Goal: Task Accomplishment & Management: Manage account settings

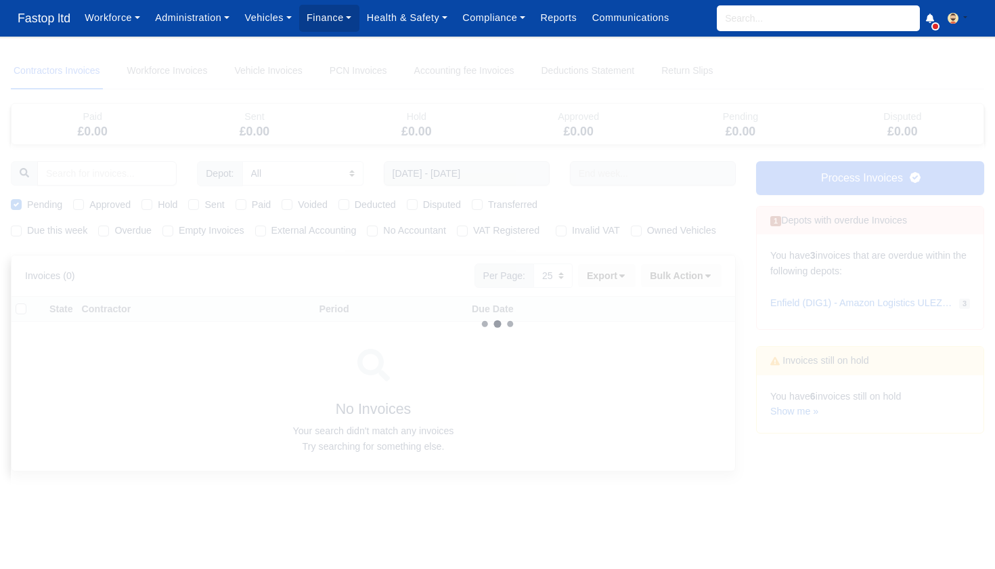
select select "25"
click at [36, 21] on span "Fastop ltd" at bounding box center [44, 18] width 66 height 27
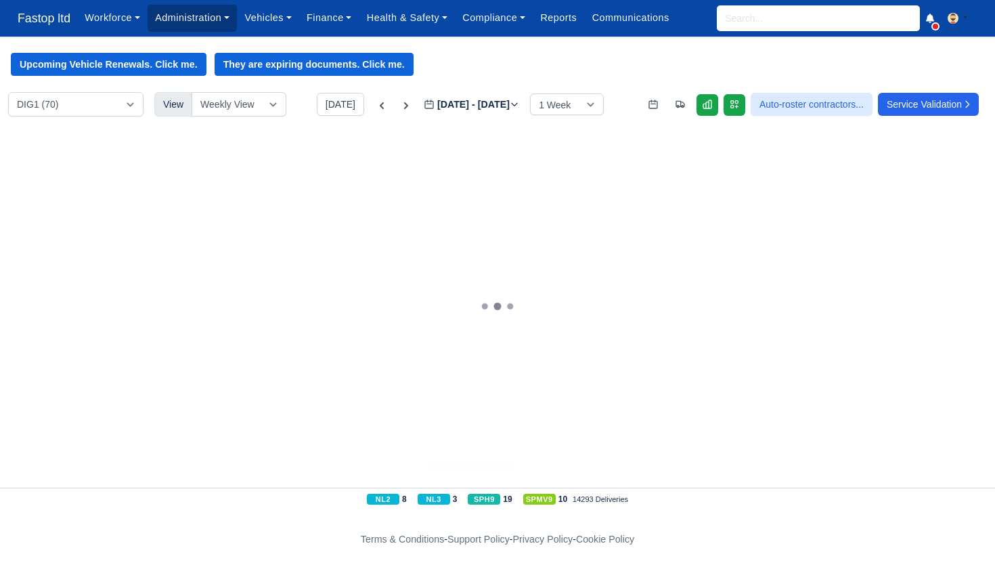
click at [201, 15] on link "Administration" at bounding box center [192, 18] width 89 height 26
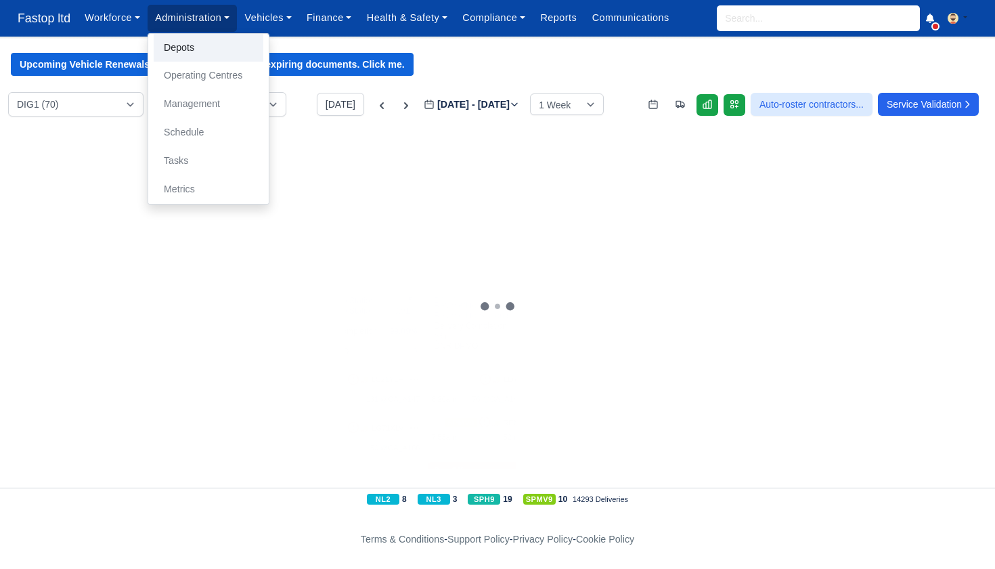
click at [187, 45] on link "Depots" at bounding box center [209, 48] width 110 height 28
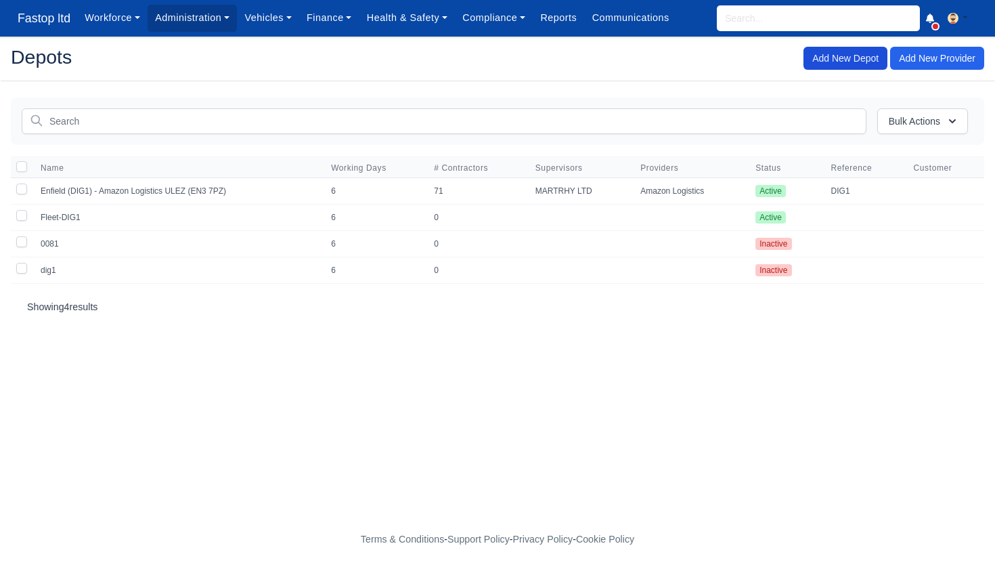
click at [834, 60] on link "Add New Depot" at bounding box center [845, 58] width 84 height 23
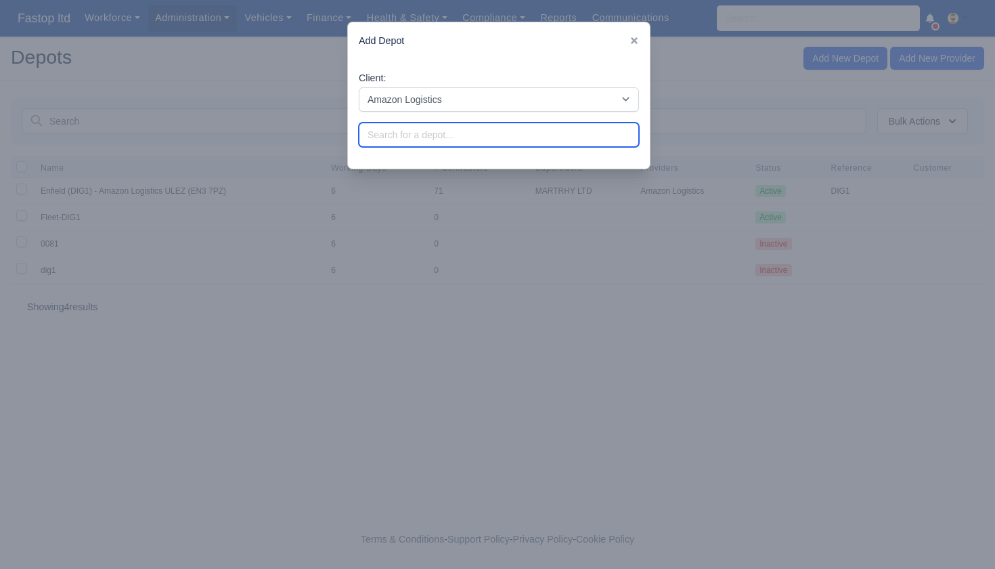
click at [462, 129] on input "search" at bounding box center [499, 135] width 280 height 24
drag, startPoint x: 441, startPoint y: 131, endPoint x: 330, endPoint y: 128, distance: 110.4
click at [330, 128] on div "​ Add Depot Client: Amazon Logistics DPD Group TNT Logistics DHL Logistics DX D…" at bounding box center [497, 284] width 995 height 569
type input "West Thurrock (DRM2) - Amazon Logistics ULEZ"
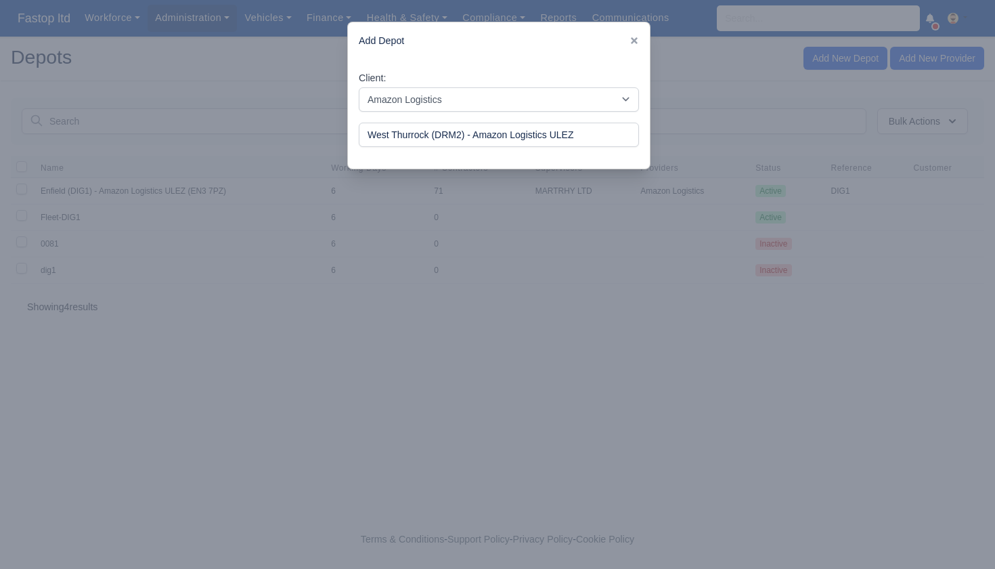
click at [537, 194] on div at bounding box center [497, 284] width 995 height 569
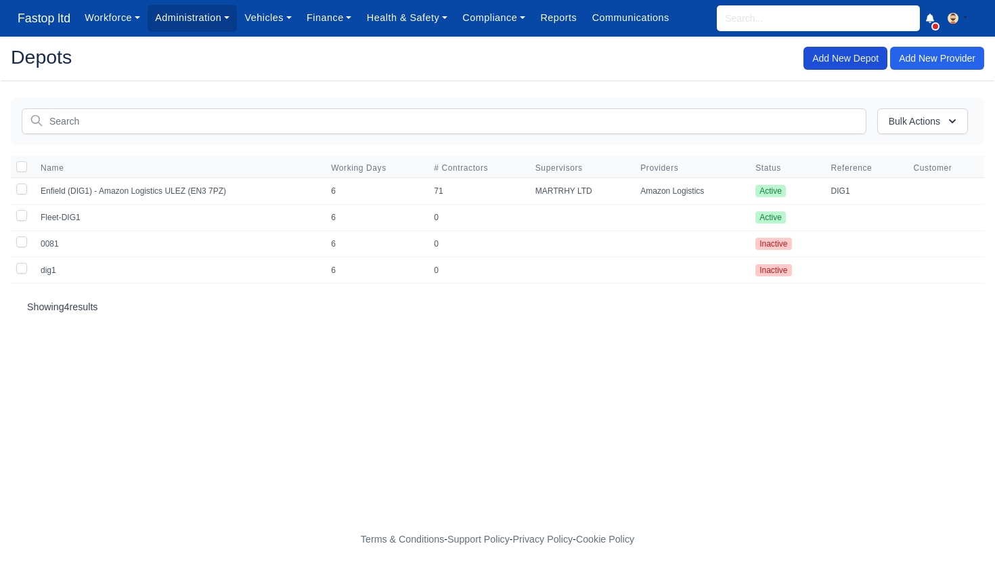
click at [837, 58] on link "Add New Depot" at bounding box center [845, 58] width 84 height 23
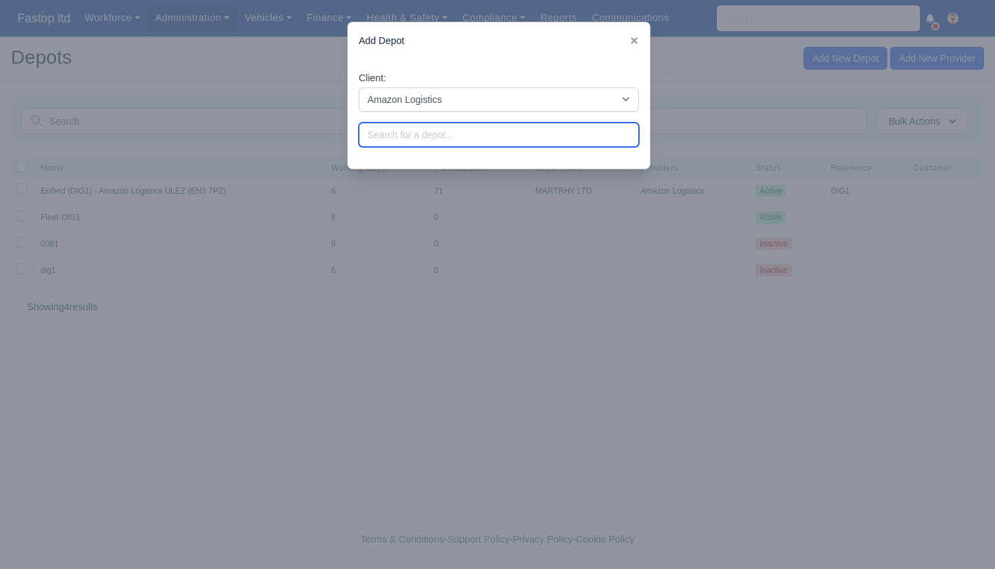
click at [437, 134] on input "search" at bounding box center [499, 135] width 280 height 24
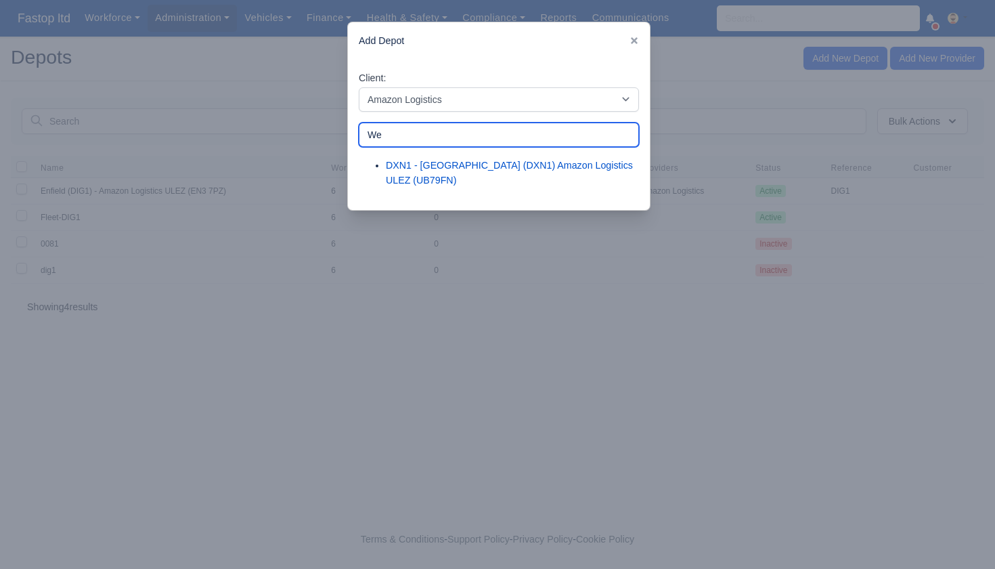
type input "W"
type input "w"
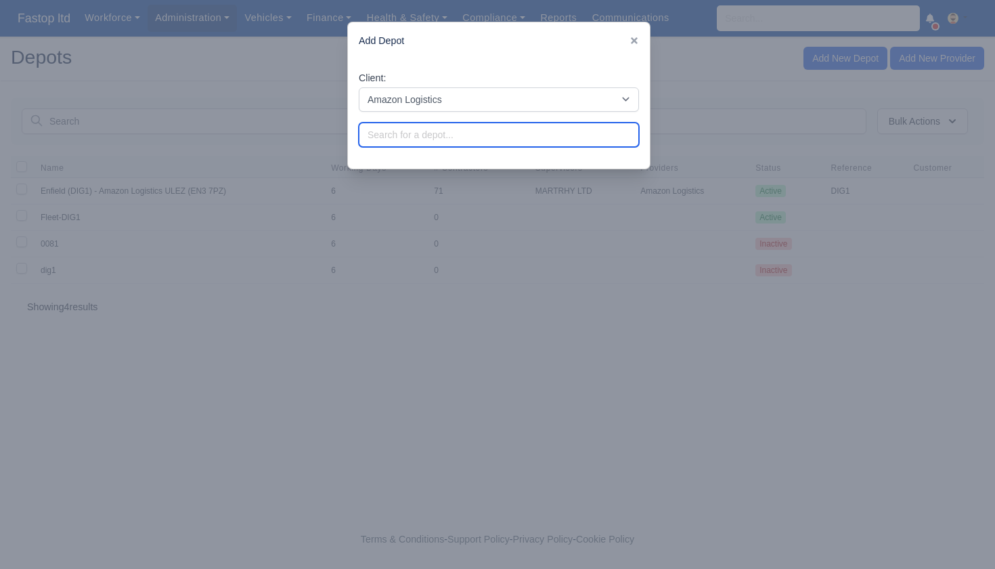
type input "w"
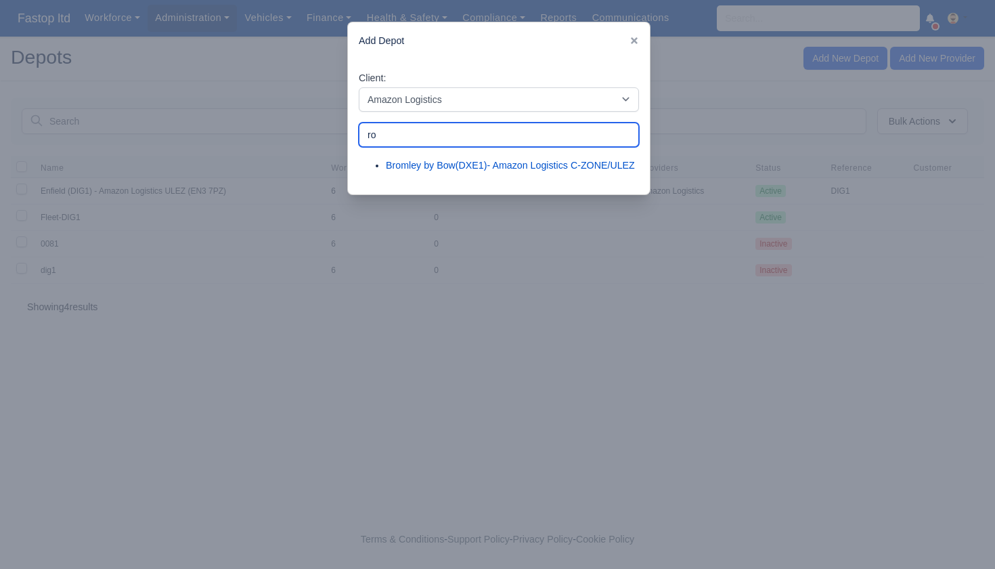
type input "r"
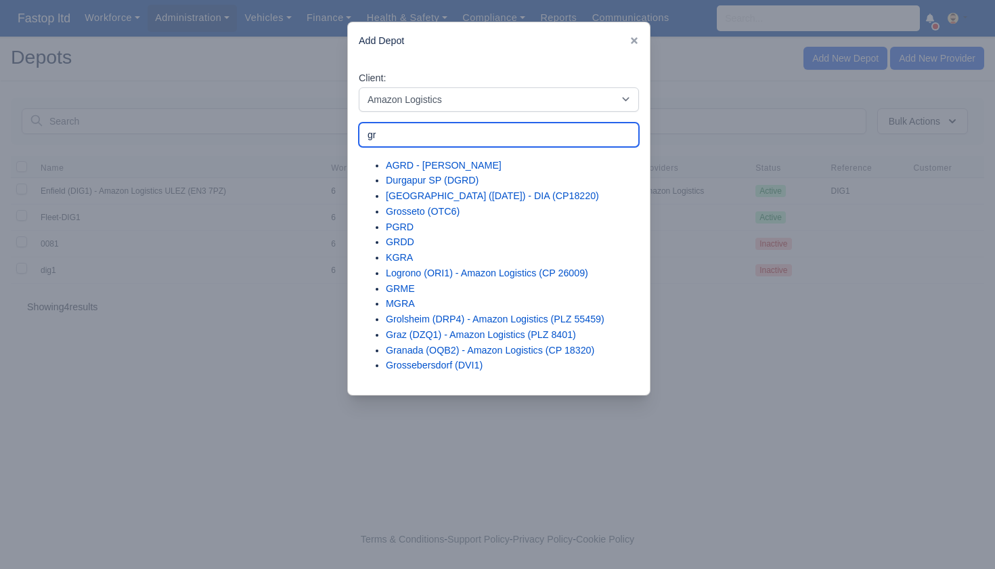
type input "g"
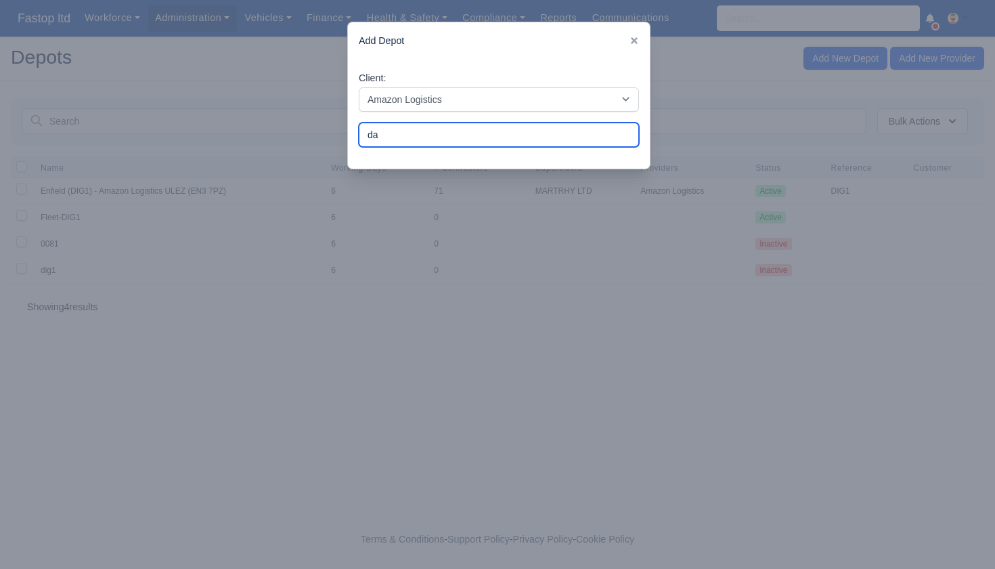
type input "d"
type input "West Thurrock (DRM2) - Amazon Logistics ULEZ"
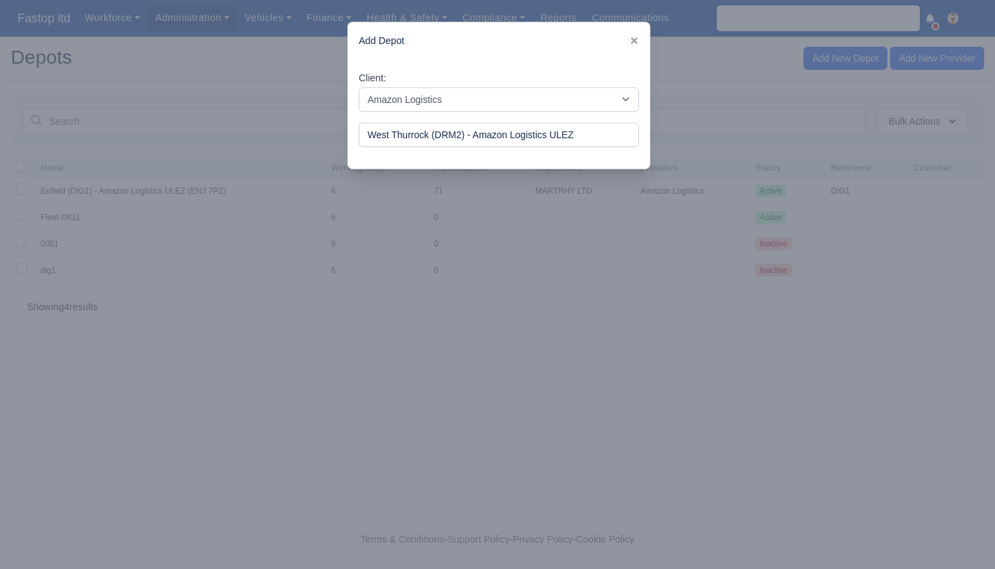
drag, startPoint x: 400, startPoint y: 41, endPoint x: 413, endPoint y: 45, distance: 13.3
click at [400, 41] on div "Add Depot" at bounding box center [499, 40] width 302 height 37
click at [533, 154] on div "Client: Amazon Logistics DPD Group TNT Logistics DHL Logistics DX Deliveries X2…" at bounding box center [499, 114] width 302 height 109
select select "other"
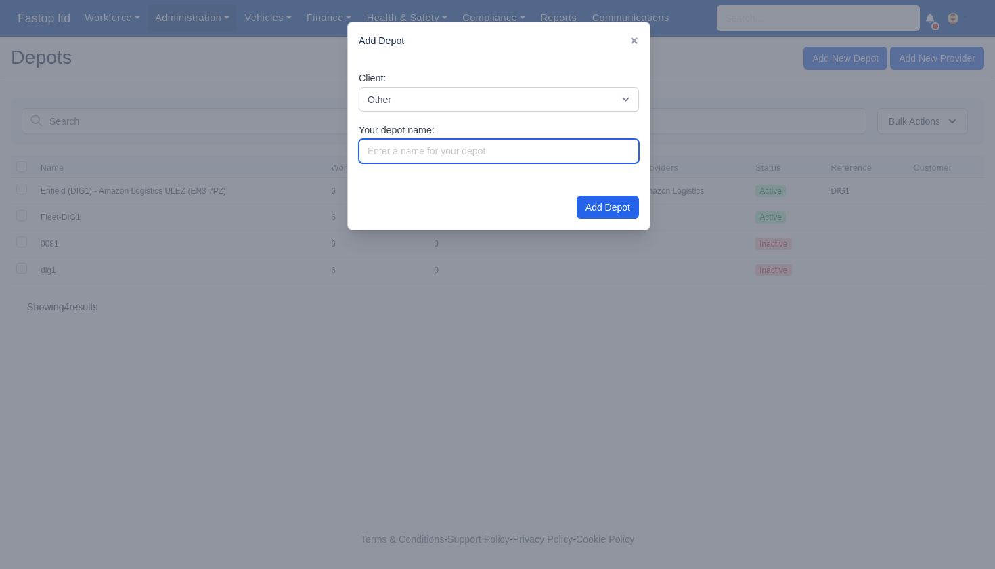
click at [418, 157] on input "Your depot name:" at bounding box center [499, 151] width 280 height 24
type input "West Thurrock (DRM2) - Amazon logistics ULEZ"
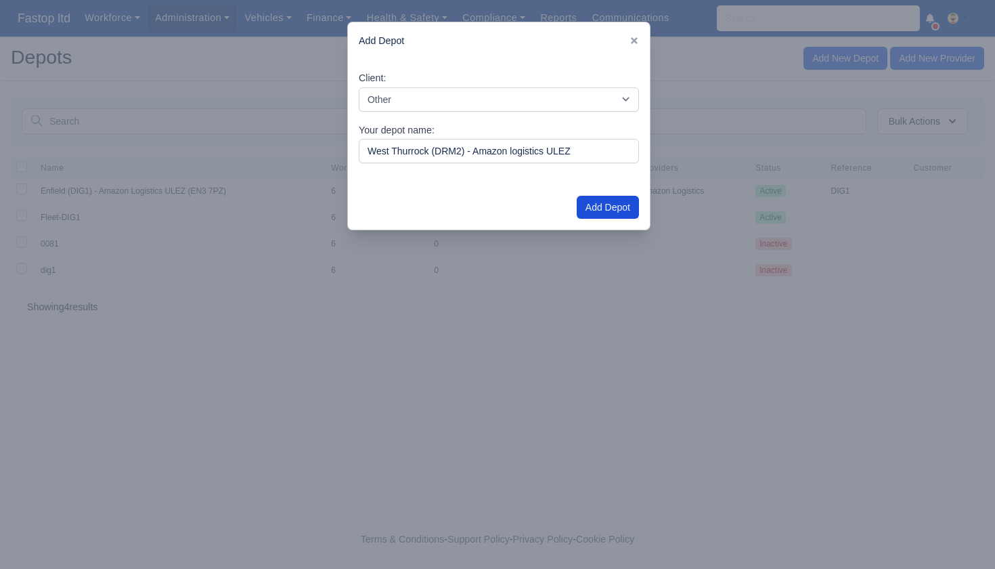
scroll to position [1, 0]
click at [610, 208] on button "Add Depot" at bounding box center [608, 207] width 62 height 23
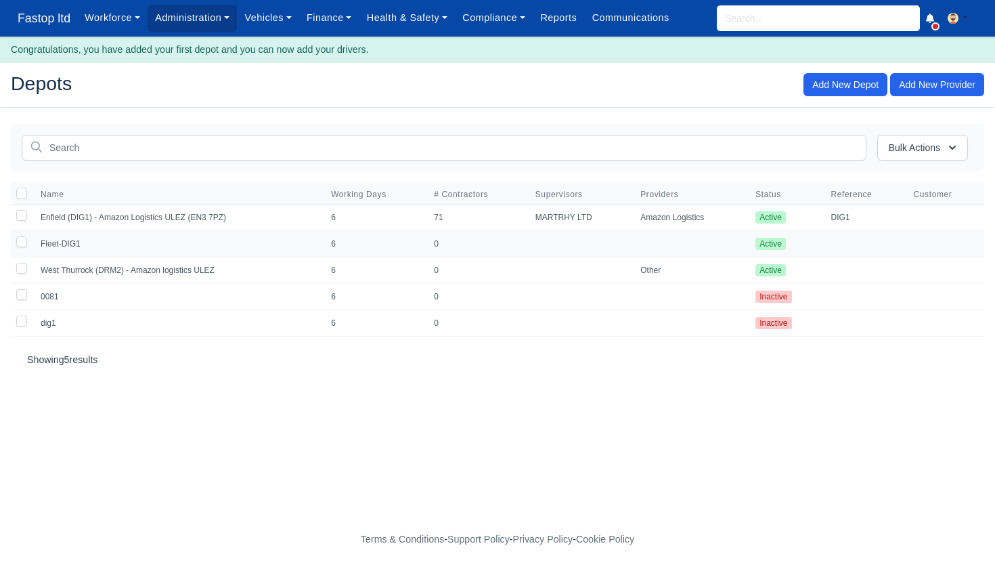
click at [67, 244] on td "Fleet-DIG1" at bounding box center [177, 243] width 290 height 26
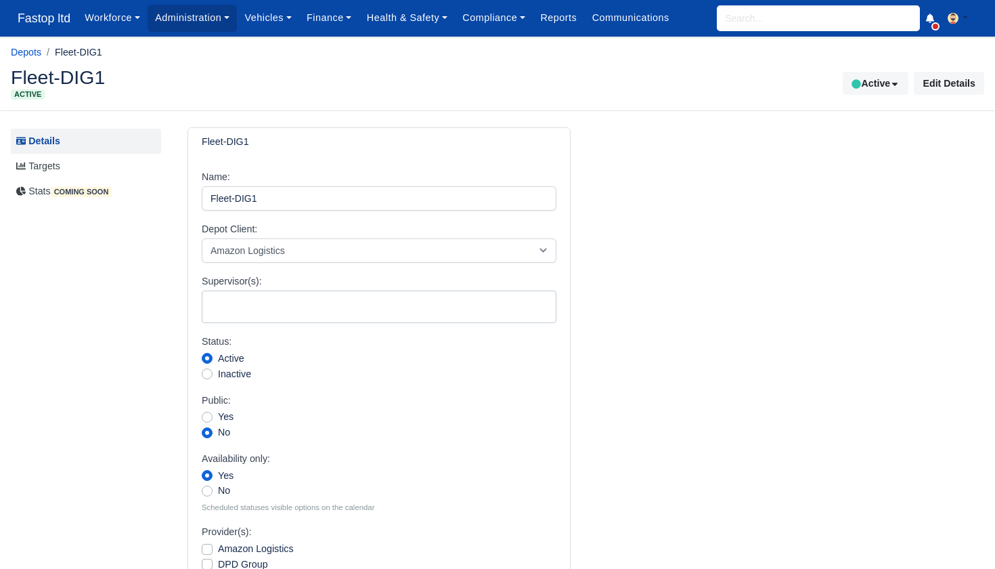
select select
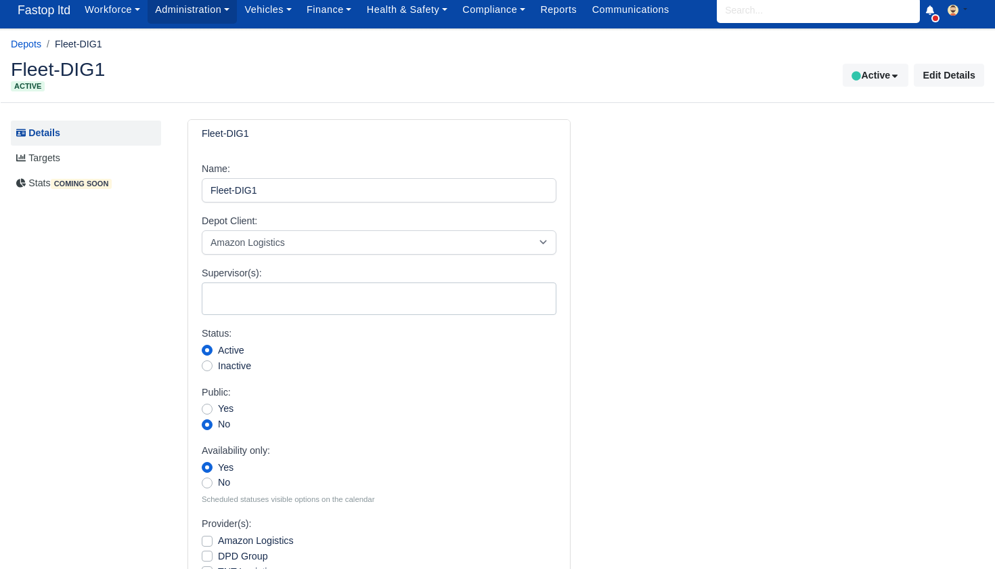
scroll to position [3, 0]
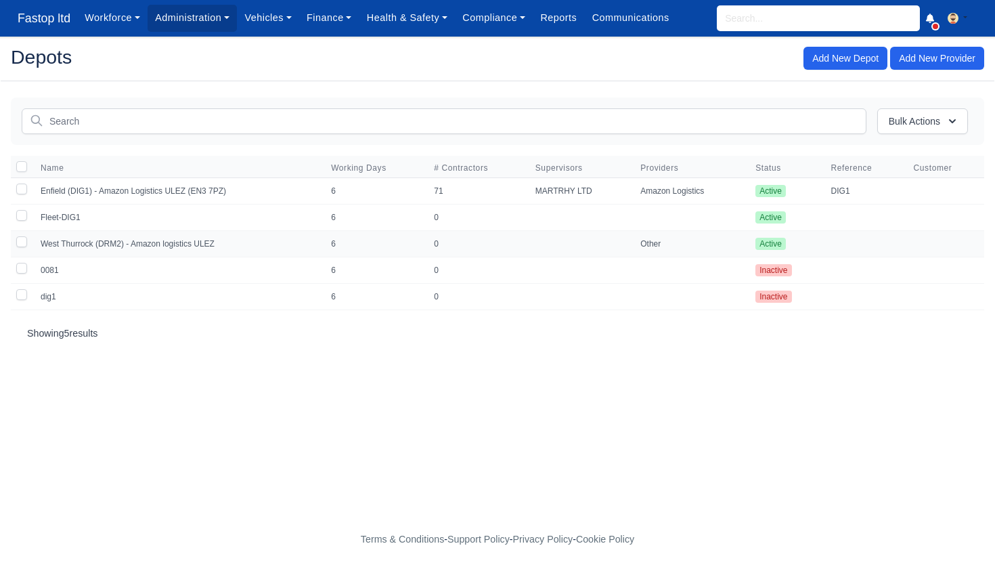
click at [145, 244] on td "West Thurrock (DRM2) - Amazon logistics ULEZ" at bounding box center [177, 244] width 290 height 26
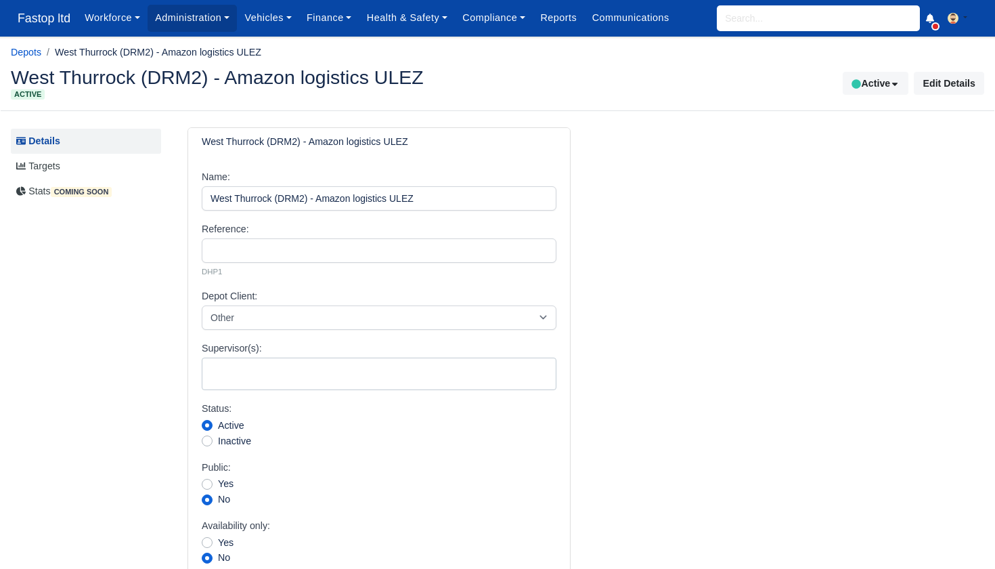
select select
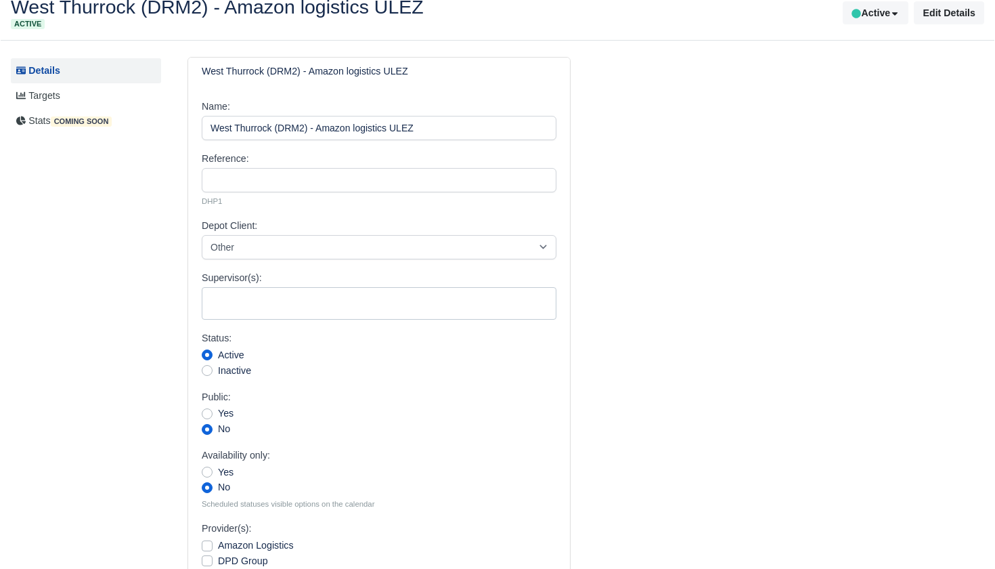
scroll to position [78, 0]
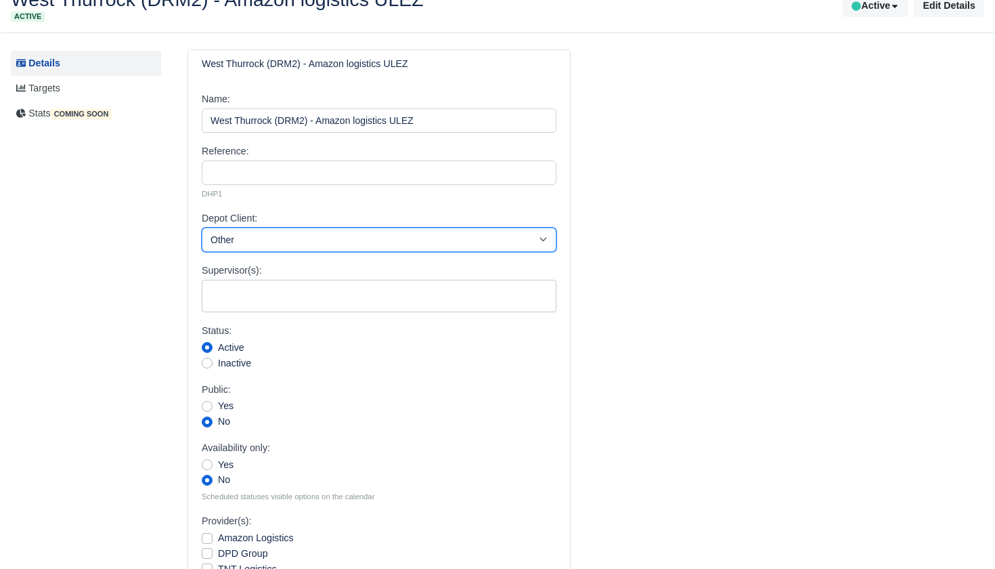
select select "amazon"
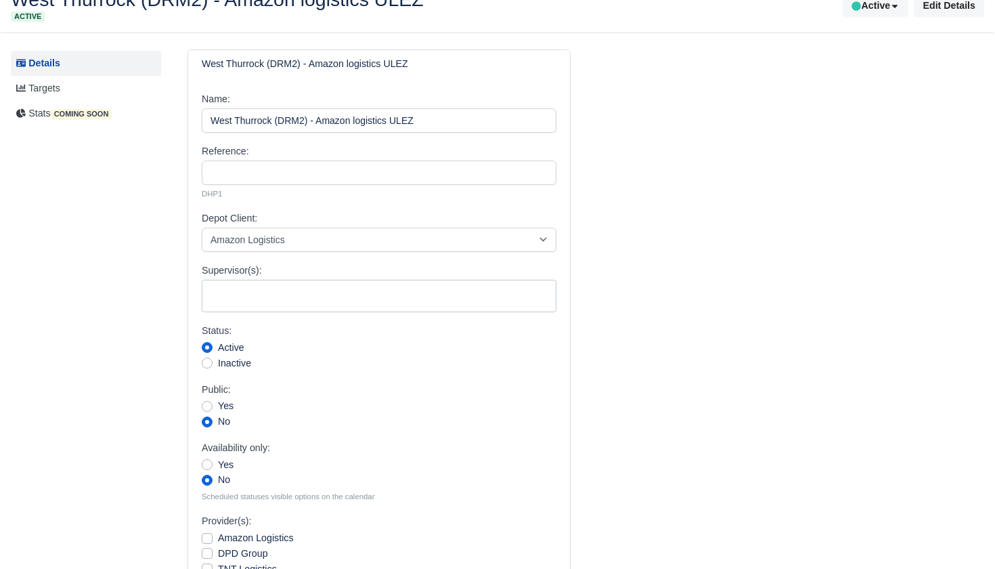
click at [298, 183] on div "Reference: DHP1" at bounding box center [379, 171] width 355 height 56
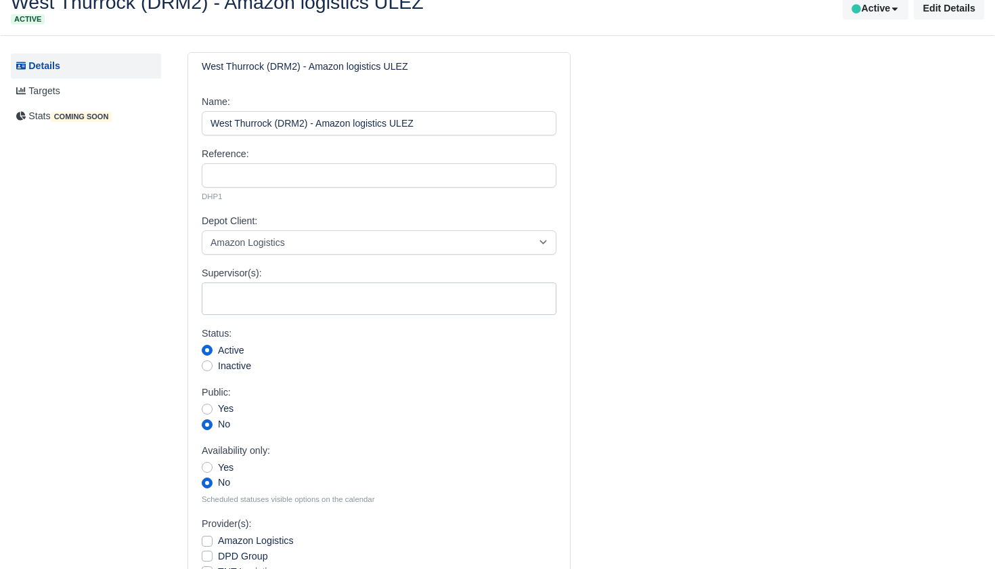
scroll to position [72, 0]
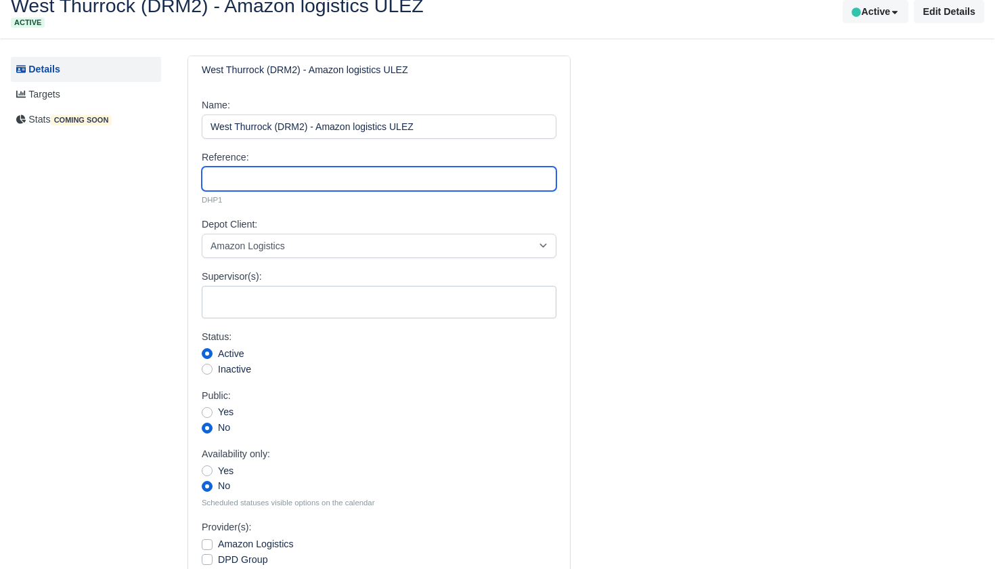
click at [227, 179] on input "Reference:" at bounding box center [379, 179] width 355 height 24
type input "DRM2"
click at [282, 196] on small "DHP1" at bounding box center [379, 200] width 355 height 12
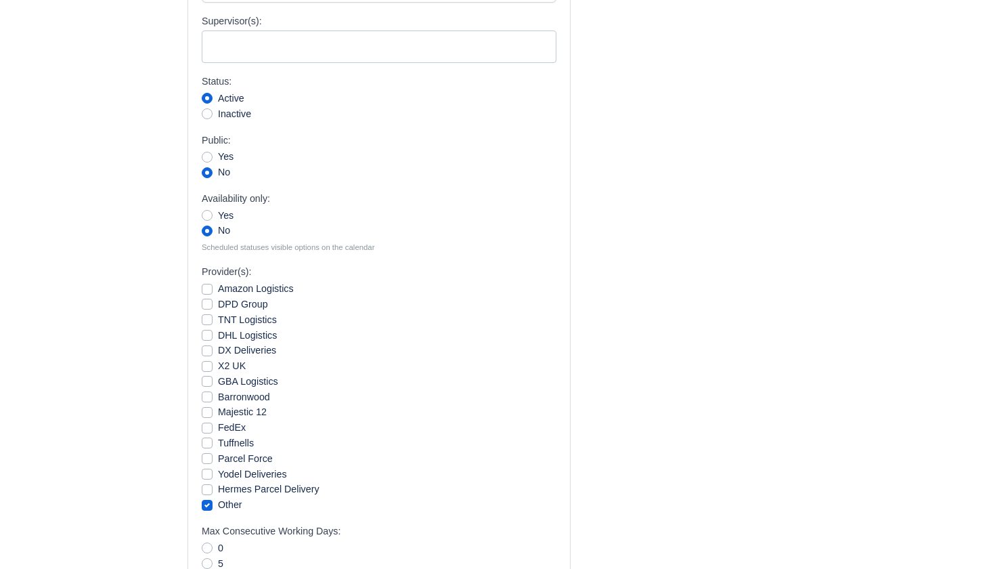
scroll to position [328, 0]
click at [218, 283] on label "Amazon Logistics" at bounding box center [256, 288] width 76 height 16
click at [208, 283] on input "Amazon Logistics" at bounding box center [207, 285] width 11 height 11
checkbox input "true"
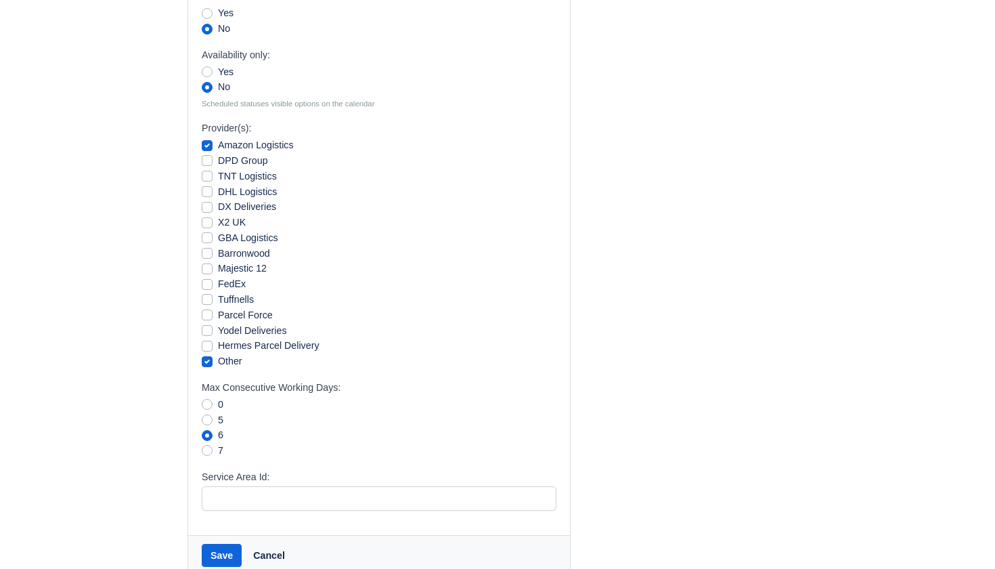
scroll to position [472, 0]
click at [218, 354] on label "Other" at bounding box center [230, 360] width 24 height 16
click at [211, 354] on input "Other" at bounding box center [207, 357] width 11 height 11
checkbox input "false"
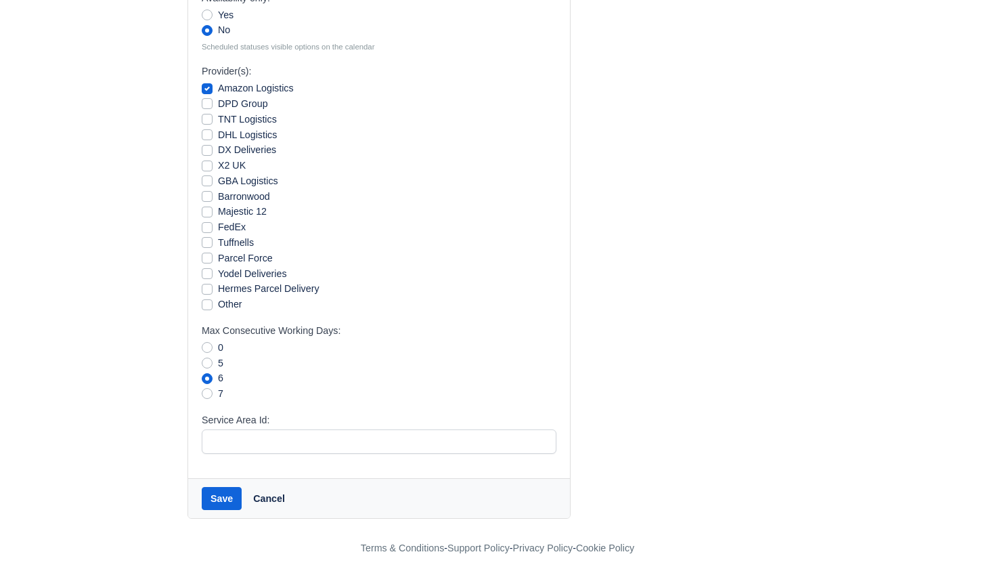
scroll to position [527, 0]
click at [225, 489] on button "Save" at bounding box center [222, 498] width 40 height 23
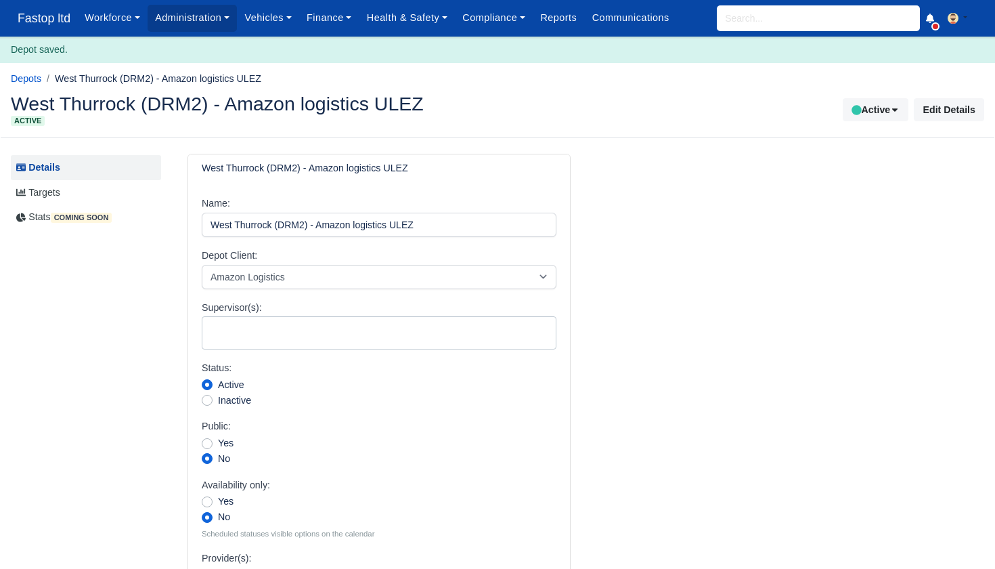
select select
click at [43, 20] on span "Fastop ltd" at bounding box center [44, 18] width 66 height 27
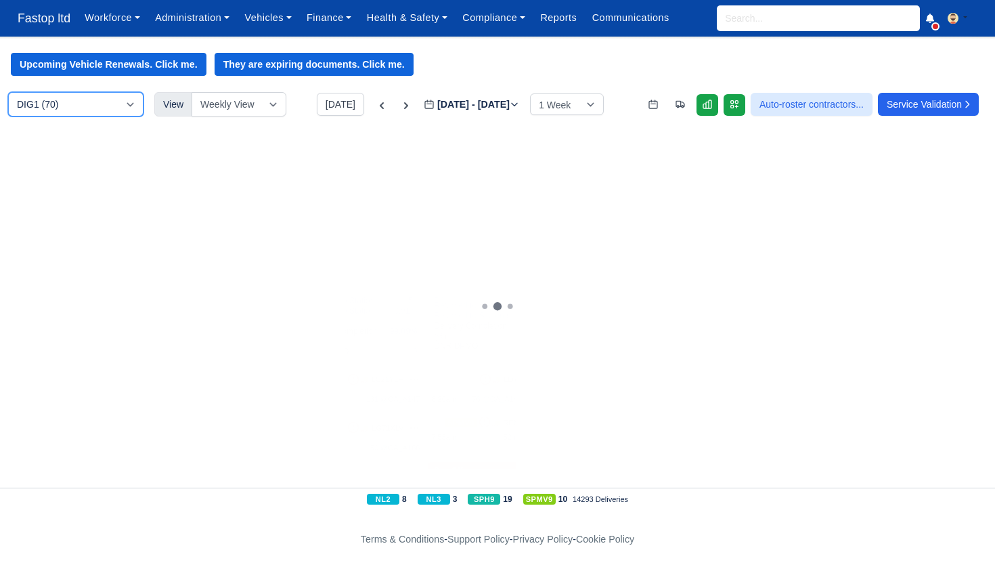
select select "4"
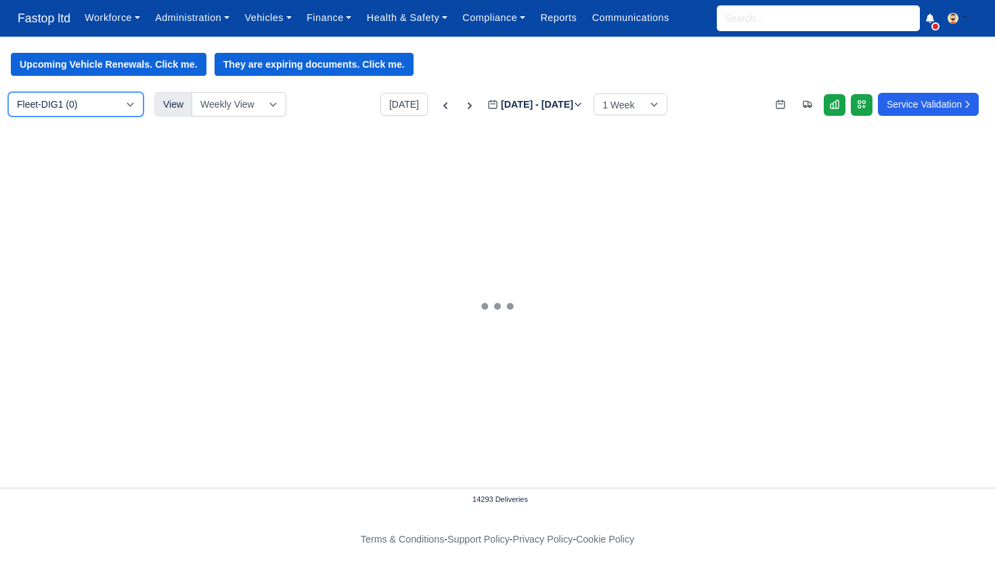
drag, startPoint x: 113, startPoint y: 108, endPoint x: 315, endPoint y: 102, distance: 201.8
click at [318, 102] on div "DIG1 (70) Fleet-DIG1 (0) DRM2 (0) View Weekly View Wave times Daily Roster Toda…" at bounding box center [497, 108] width 995 height 32
drag, startPoint x: 122, startPoint y: 110, endPoint x: 197, endPoint y: 22, distance: 115.7
click at [198, 21] on body "Fastop ltd Workforce Manpower Expiring Documents Leave Requests Daily Attendanc…" at bounding box center [497, 284] width 995 height 569
click at [197, 22] on link "Administration" at bounding box center [192, 18] width 89 height 26
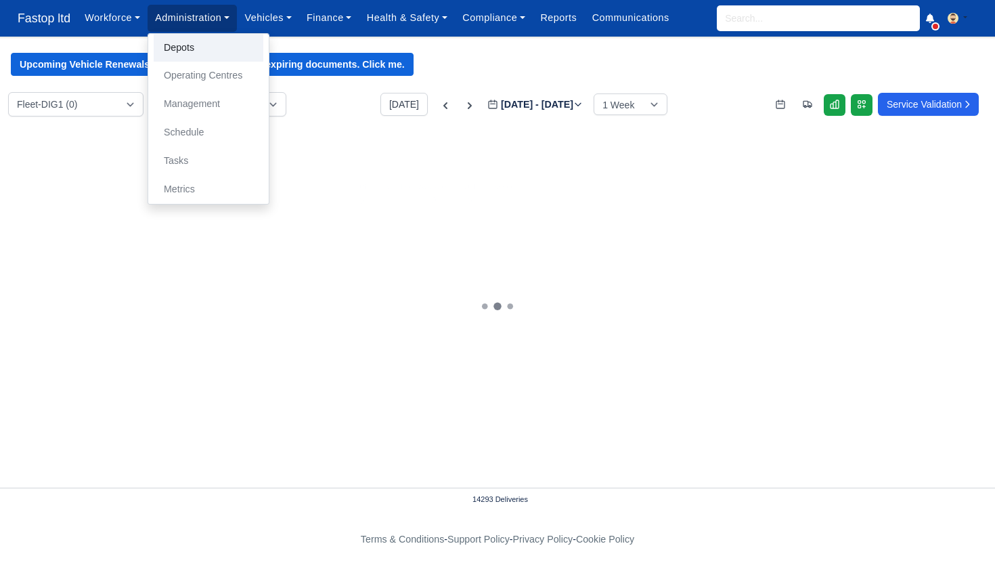
click at [192, 51] on link "Depots" at bounding box center [209, 48] width 110 height 28
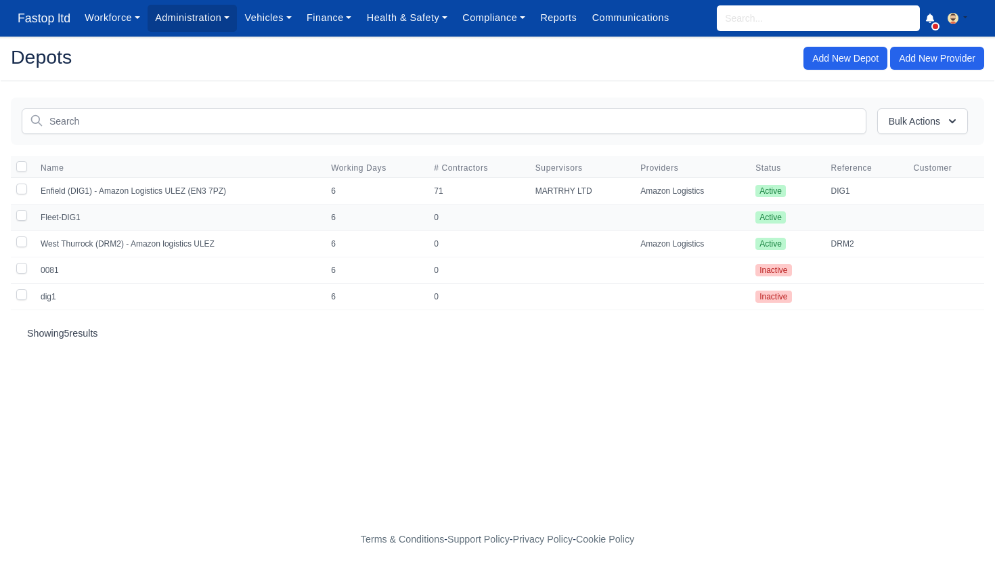
click at [81, 215] on td "Fleet-DIG1" at bounding box center [177, 217] width 290 height 26
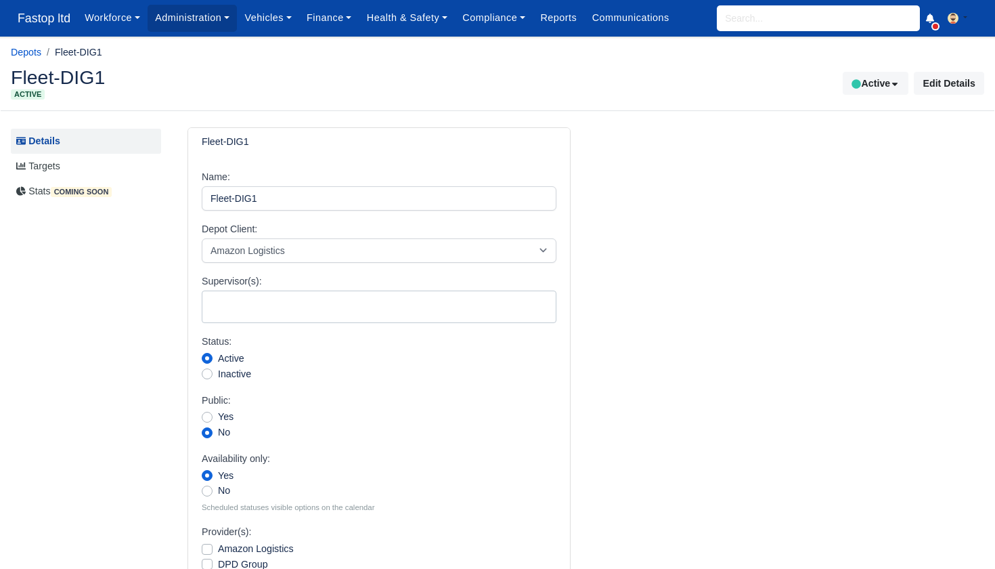
select select
click at [888, 84] on button "Active" at bounding box center [876, 83] width 66 height 23
drag, startPoint x: 824, startPoint y: 141, endPoint x: 818, endPoint y: 156, distance: 16.1
click at [824, 141] on span "Inactive" at bounding box center [853, 138] width 104 height 22
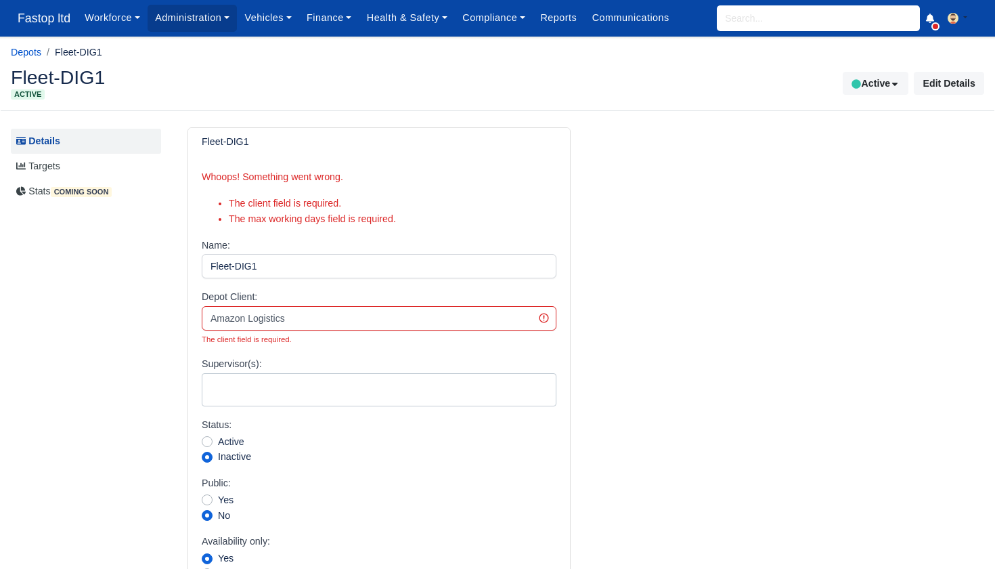
select select
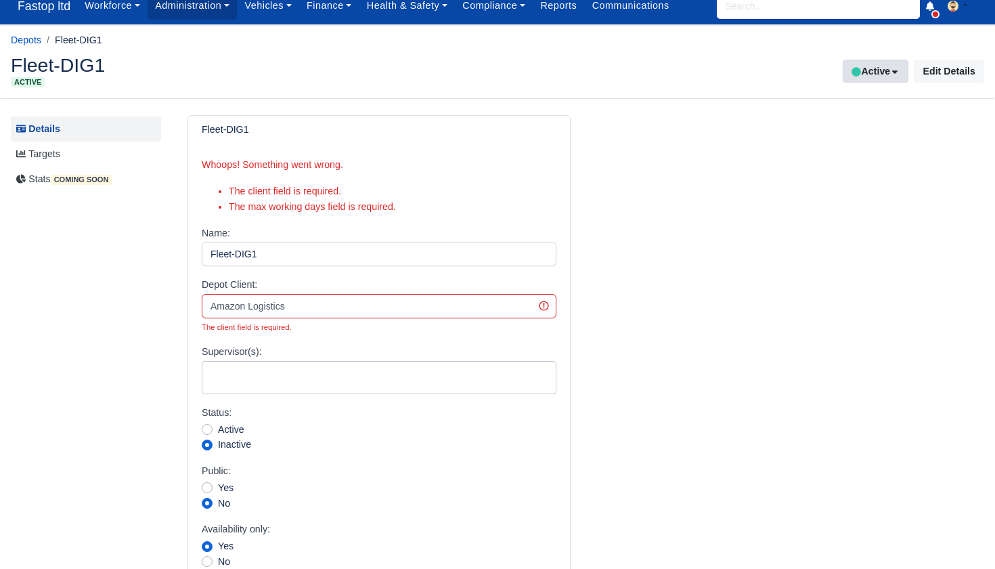
click at [870, 78] on button "Active" at bounding box center [876, 71] width 66 height 23
click at [844, 120] on span "Inactive" at bounding box center [853, 126] width 104 height 22
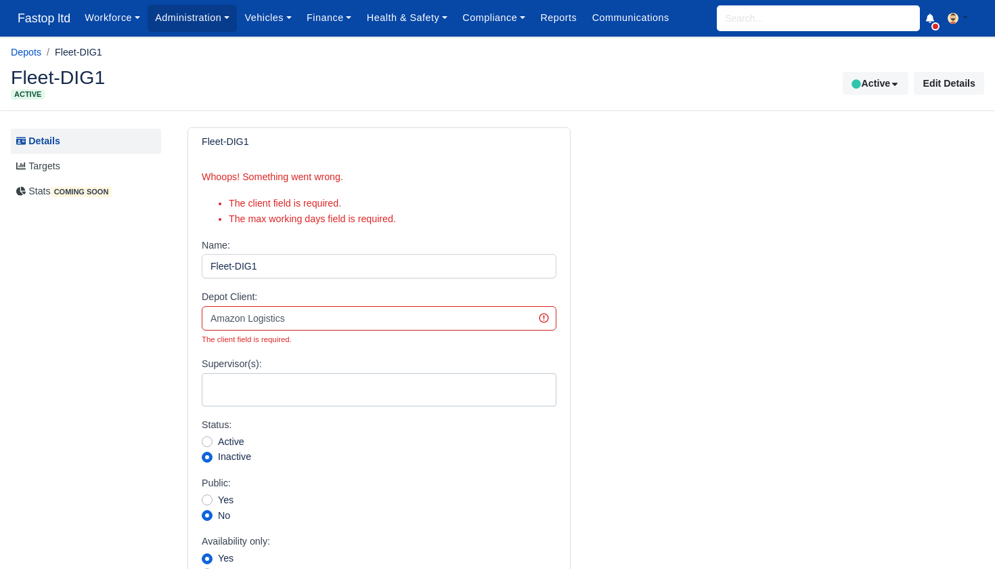
select select
select select "other"
click at [902, 83] on button "Active" at bounding box center [876, 83] width 66 height 23
click at [845, 135] on span "Inactive" at bounding box center [853, 138] width 104 height 22
select select
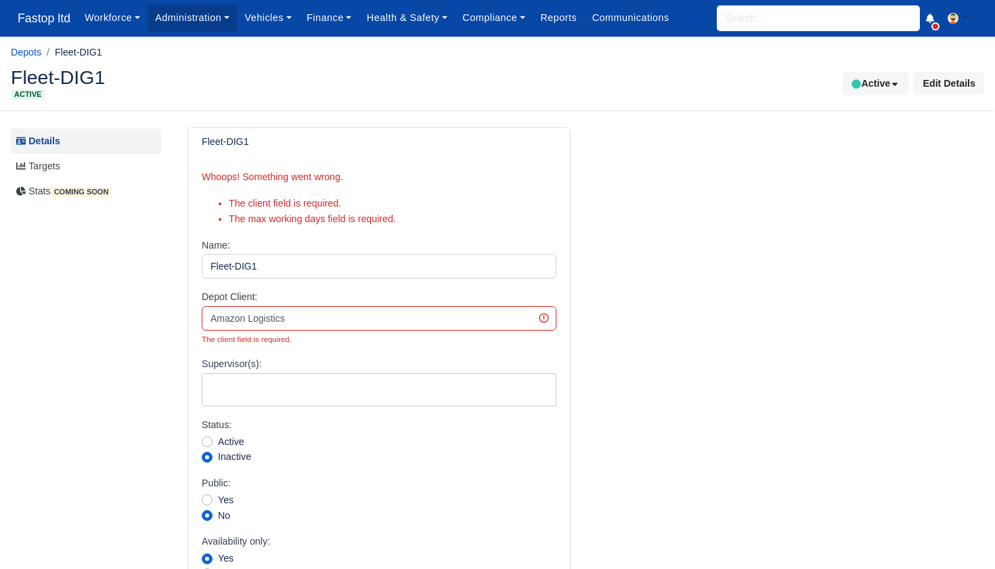
click at [356, 374] on ul at bounding box center [378, 387] width 353 height 27
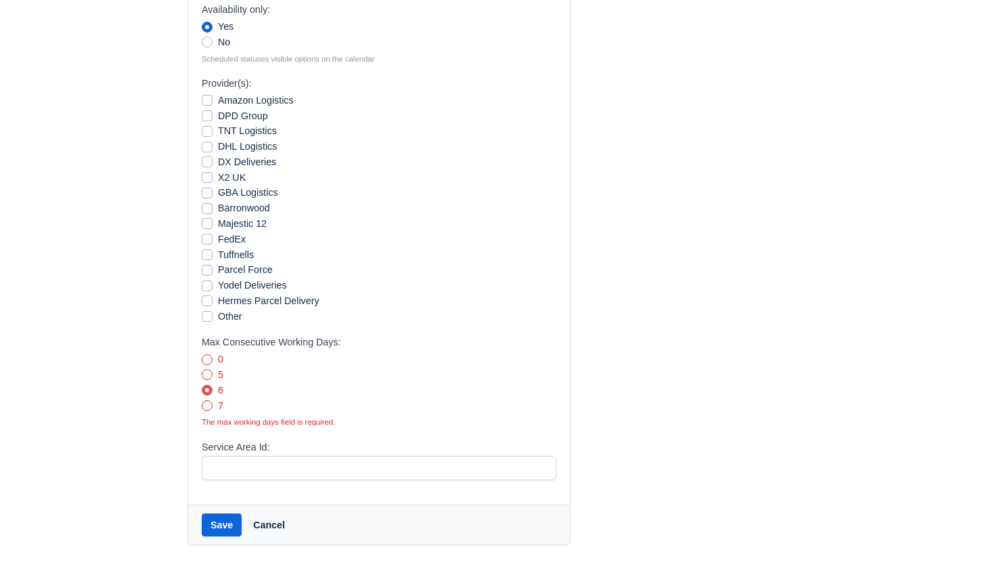
scroll to position [533, 0]
click at [218, 366] on label "5" at bounding box center [220, 374] width 5 height 16
click at [208, 366] on input "5" at bounding box center [207, 371] width 11 height 11
radio input "true"
click at [218, 381] on label "6" at bounding box center [220, 389] width 5 height 16
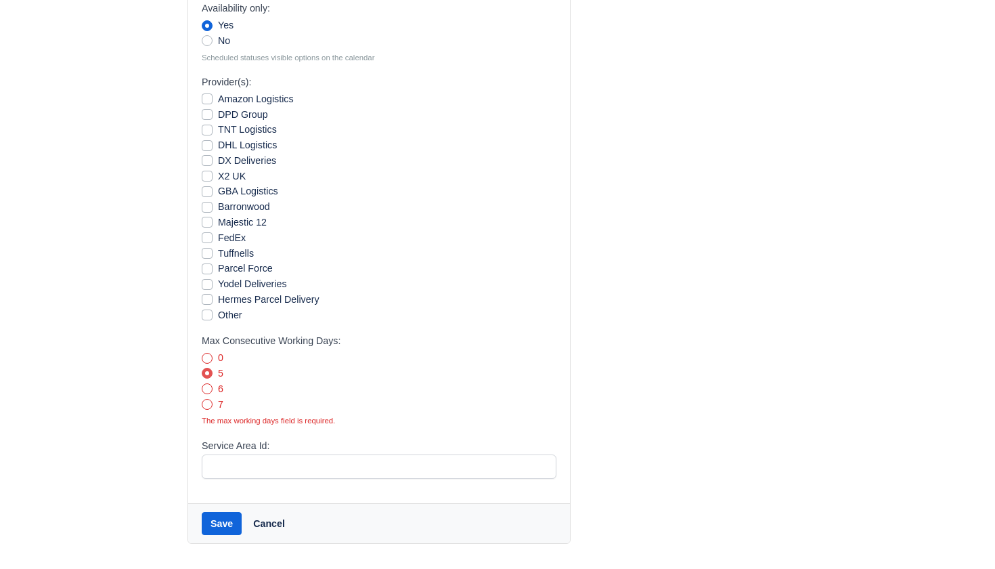
click at [208, 381] on input "6" at bounding box center [207, 386] width 11 height 11
radio input "true"
click at [226, 514] on button "Save" at bounding box center [222, 523] width 40 height 23
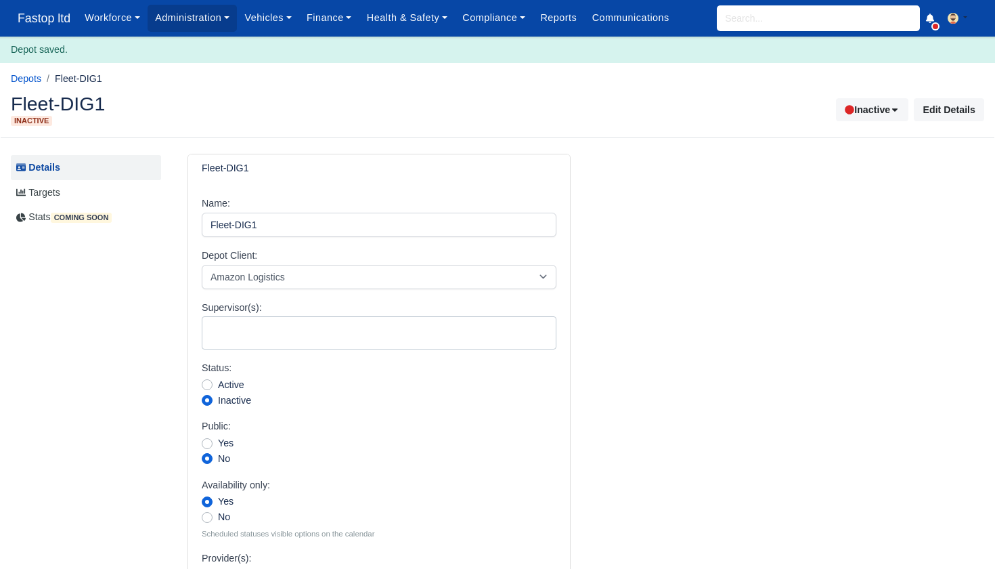
select select
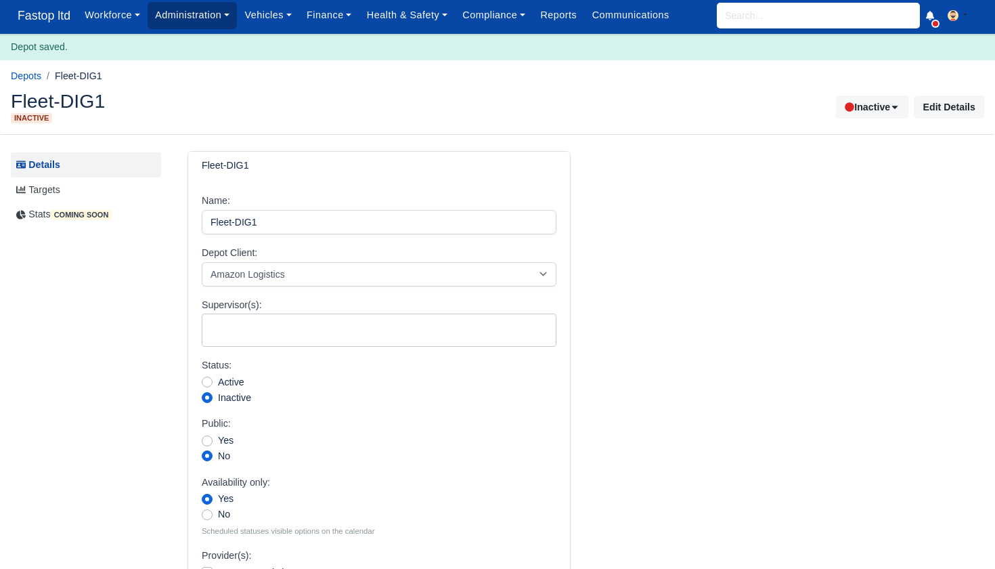
click at [171, 16] on link "Administration" at bounding box center [192, 15] width 89 height 26
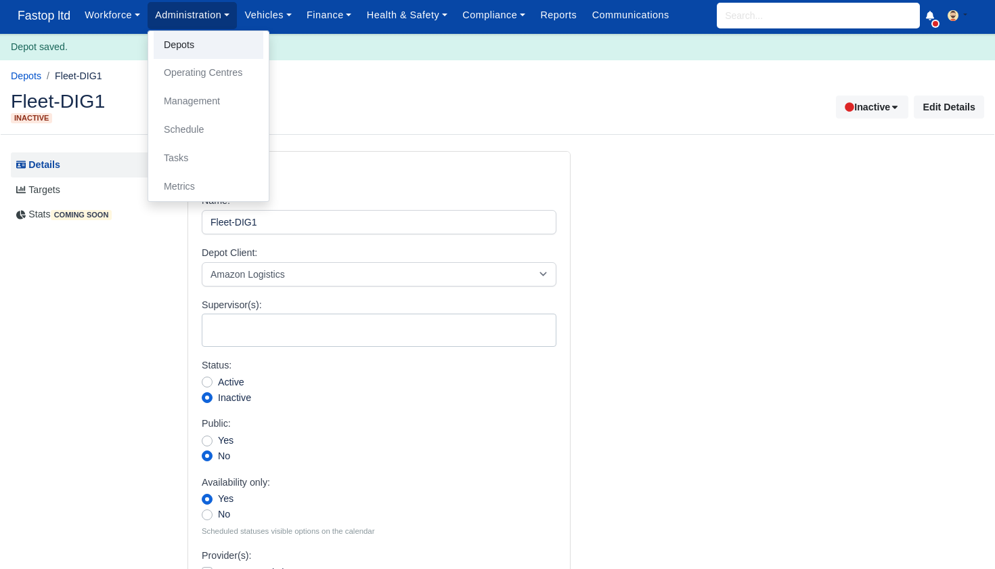
click at [186, 46] on link "Depots" at bounding box center [209, 45] width 110 height 28
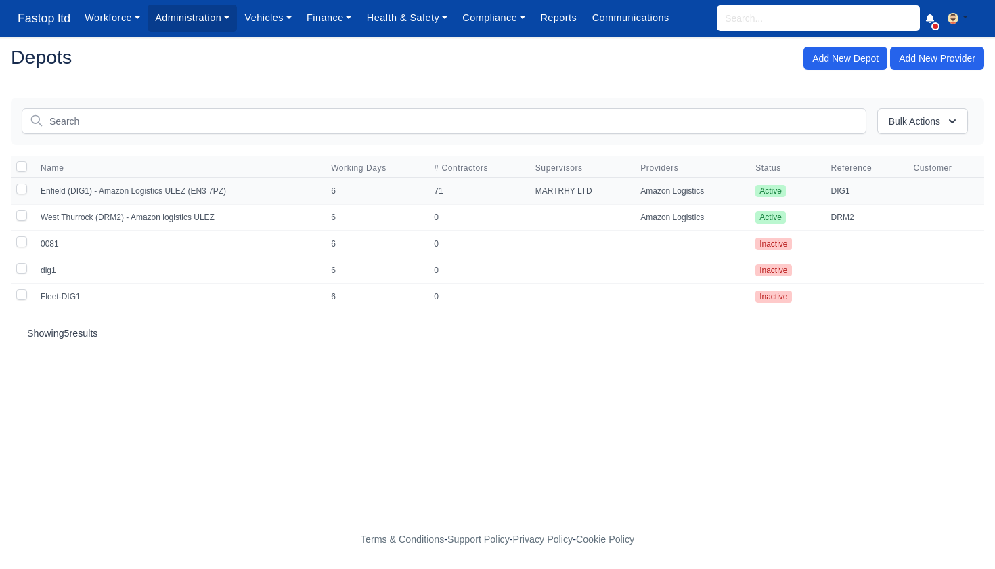
click at [125, 187] on td "Enfield (DIG1) - Amazon Logistics ULEZ (EN3 7PZ)" at bounding box center [177, 191] width 290 height 26
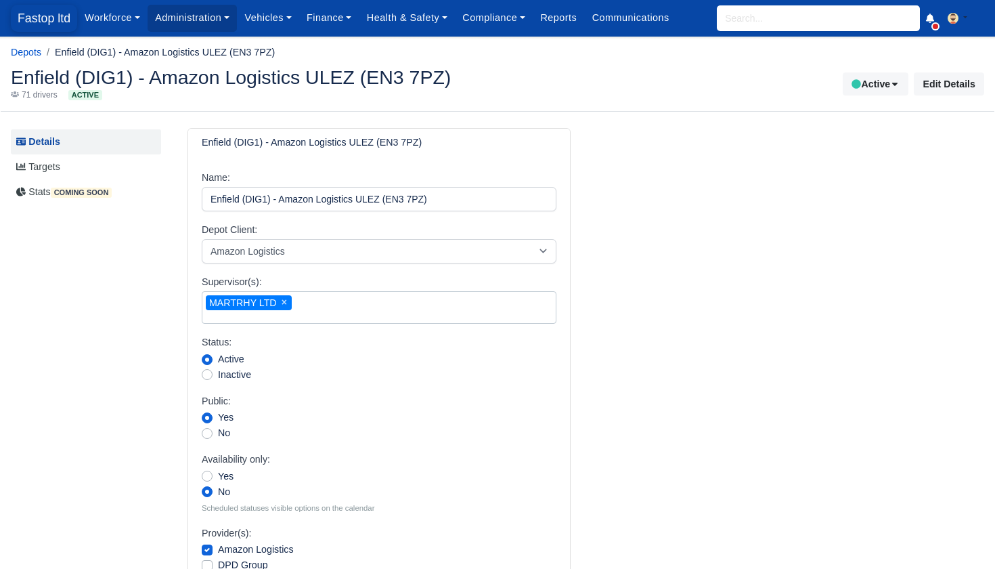
scroll to position [1, 0]
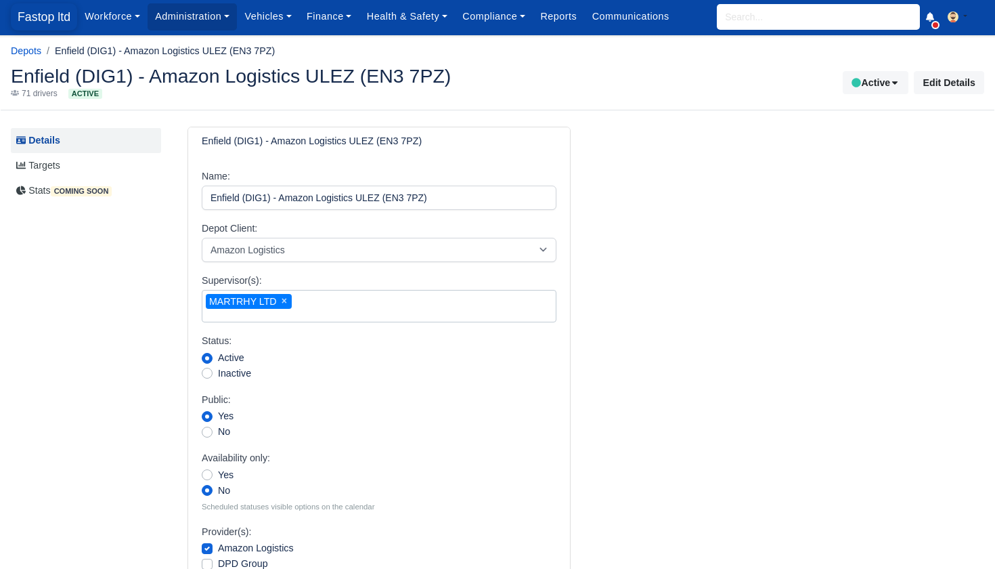
click at [30, 18] on span "Fastop ltd" at bounding box center [44, 16] width 66 height 27
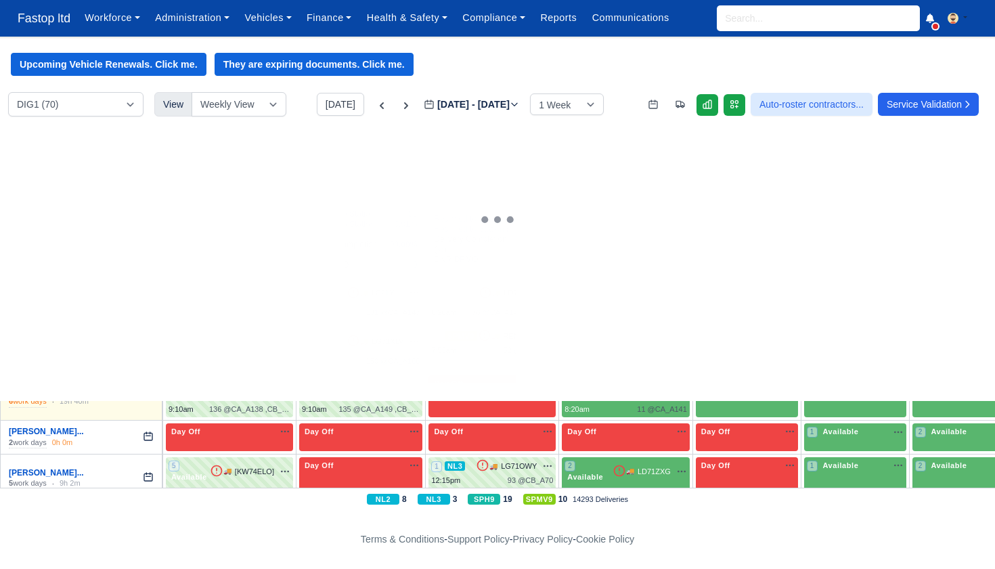
scroll to position [95, 0]
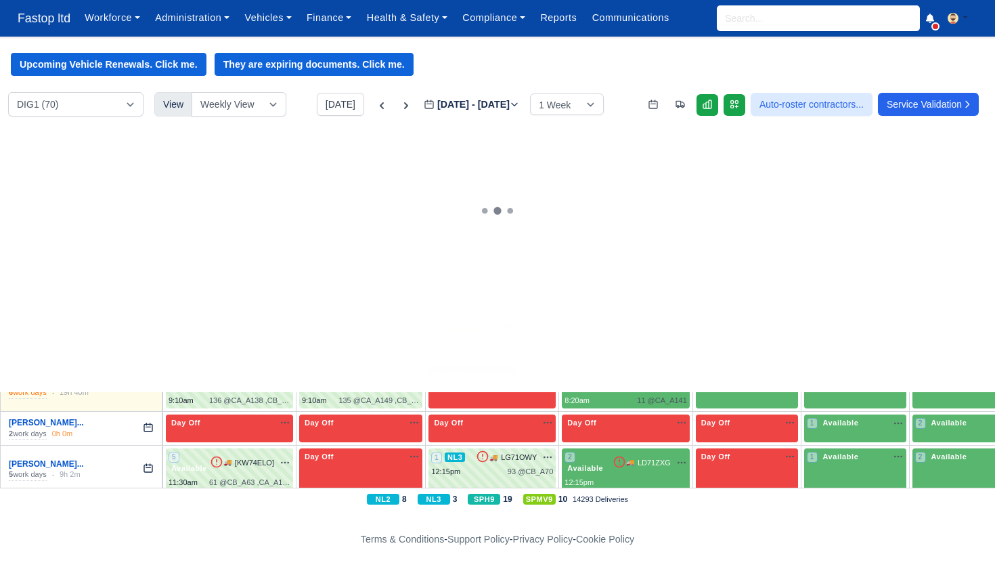
click at [757, 301] on div "6 Available" at bounding box center [747, 291] width 102 height 43
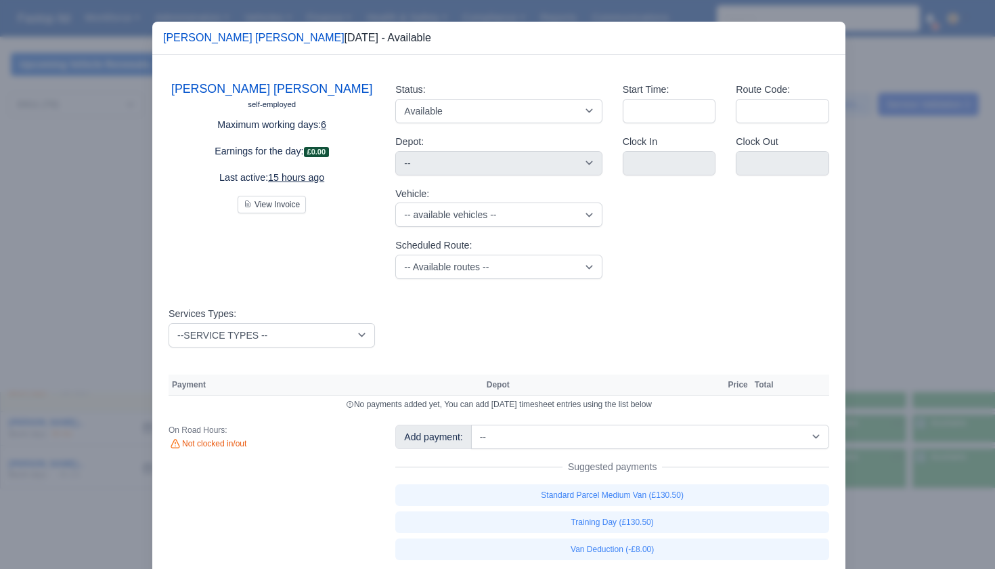
click at [889, 181] on div at bounding box center [497, 284] width 995 height 569
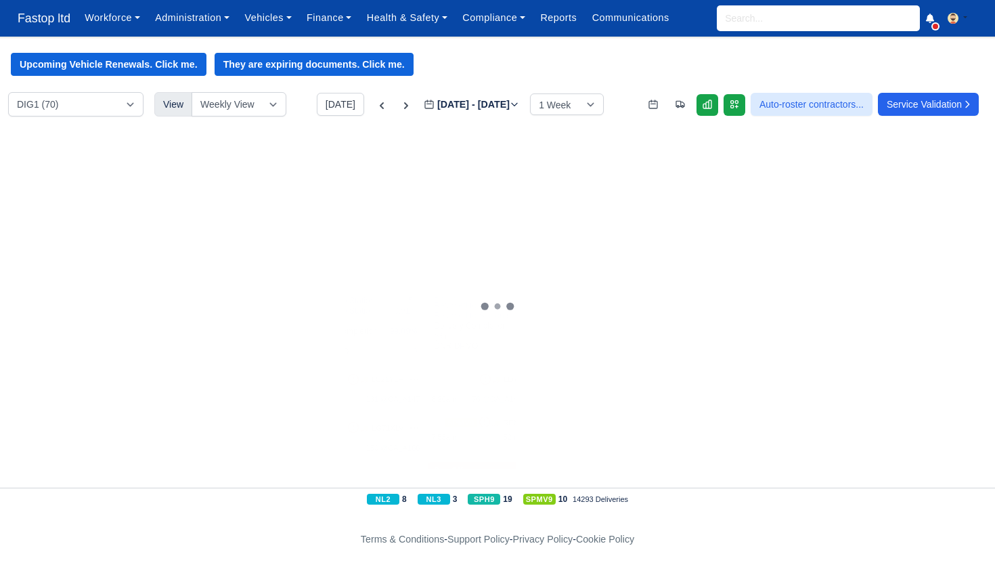
scroll to position [0, 0]
click at [697, 111] on link at bounding box center [708, 105] width 22 height 22
click at [110, 109] on select "DIG1 (70) DRM2 (0)" at bounding box center [75, 104] width 135 height 24
select select "5"
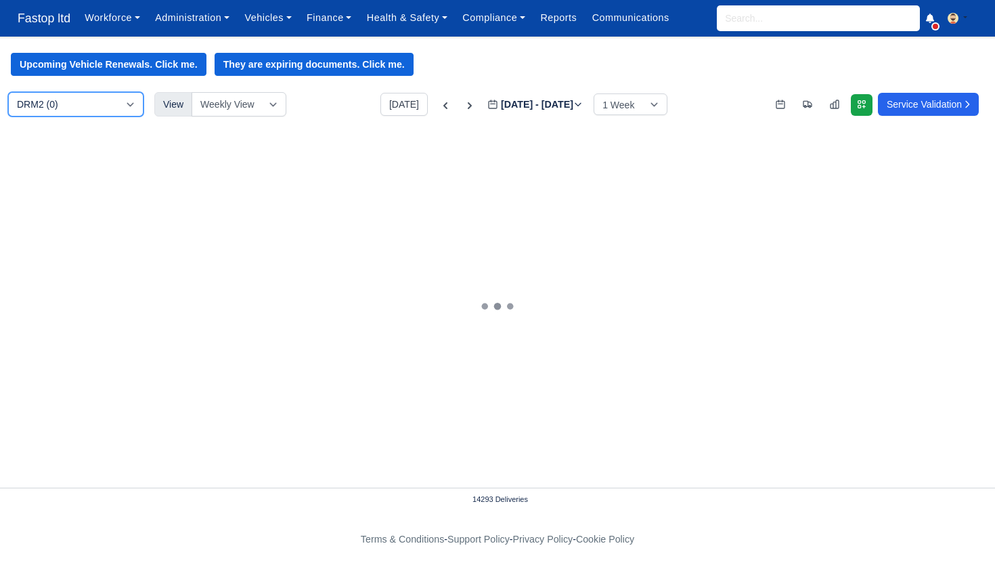
select select "1"
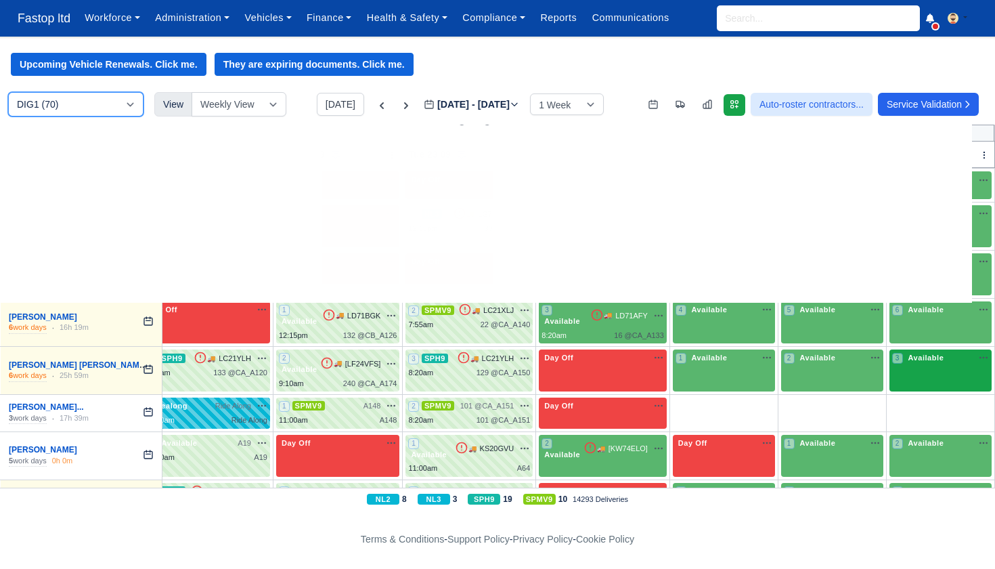
scroll to position [185, 32]
click at [936, 357] on div "3 Available na" at bounding box center [940, 359] width 97 height 14
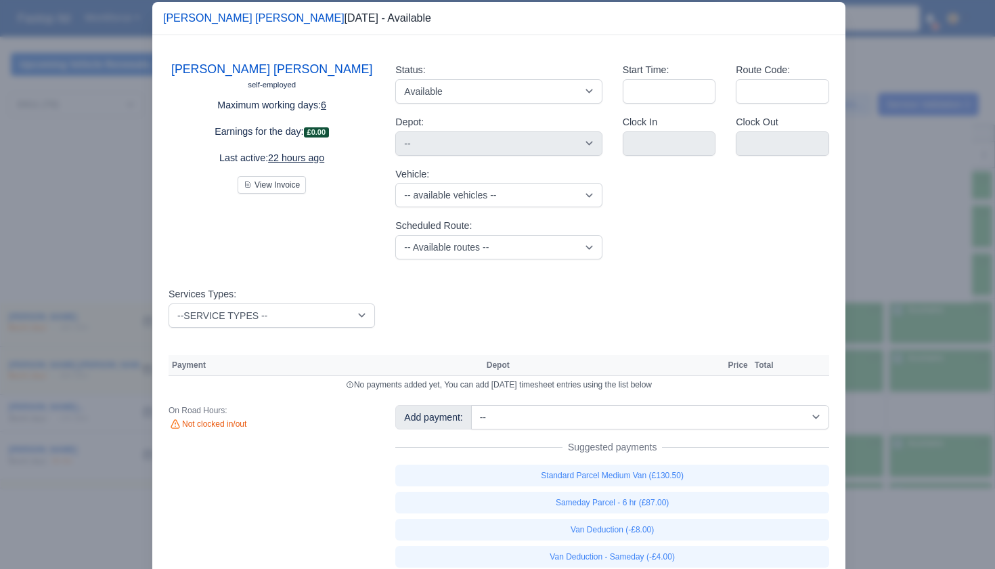
scroll to position [0, 0]
select select "Other Depot"
click at [884, 269] on div at bounding box center [497, 284] width 995 height 569
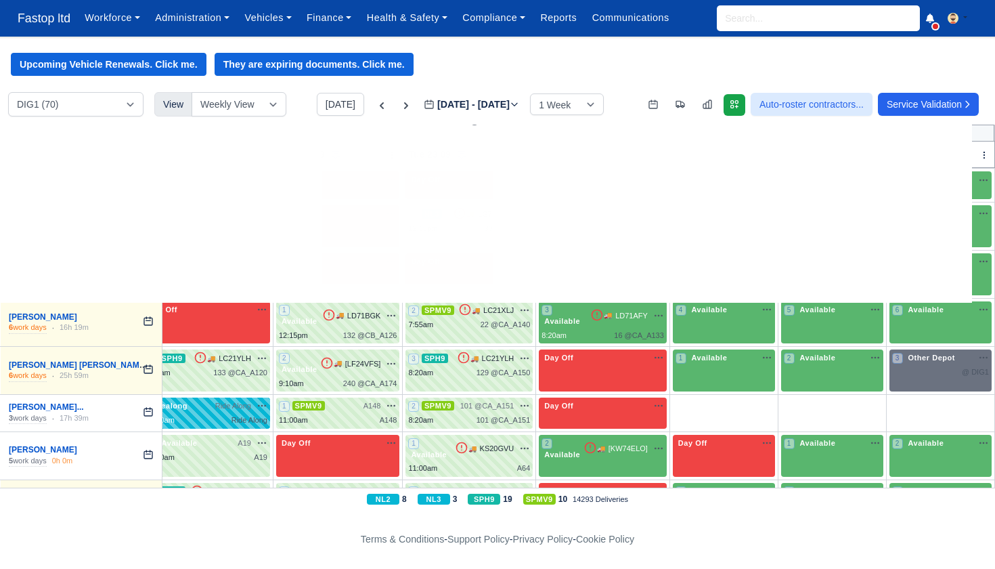
click at [932, 366] on div "@ DIG1" at bounding box center [940, 372] width 97 height 12
select select "Other Depot"
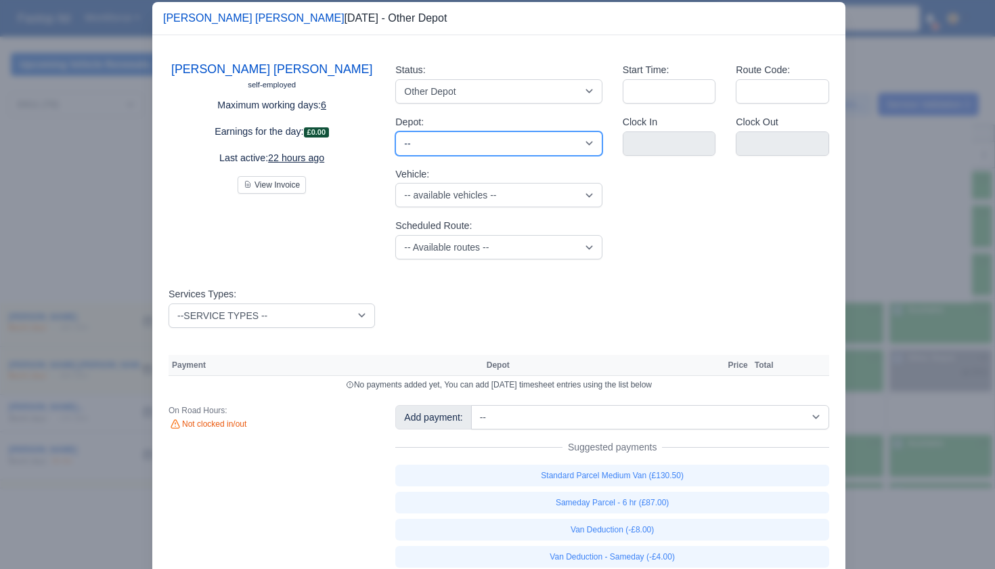
select select "5"
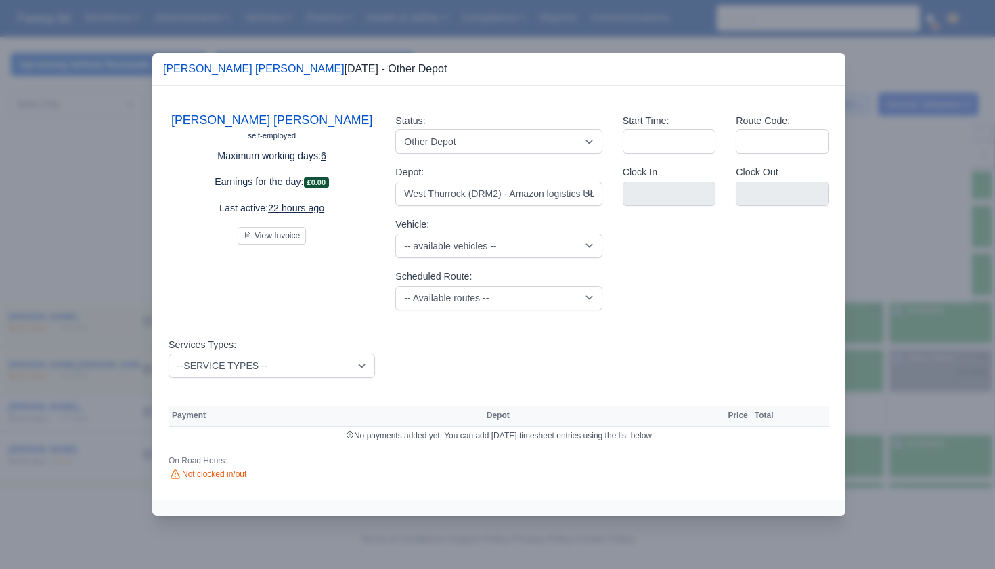
click at [883, 273] on div at bounding box center [497, 284] width 995 height 569
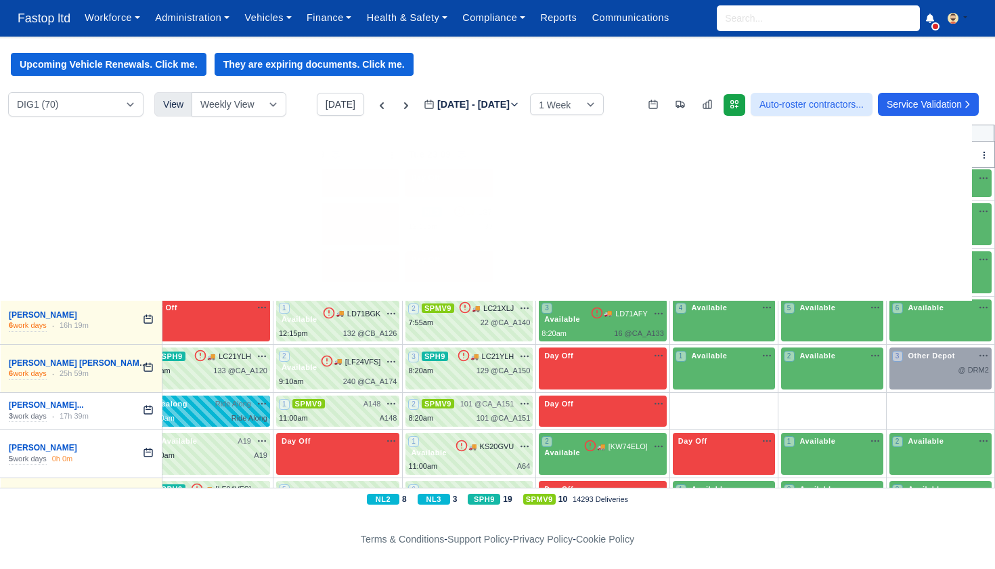
scroll to position [185, 32]
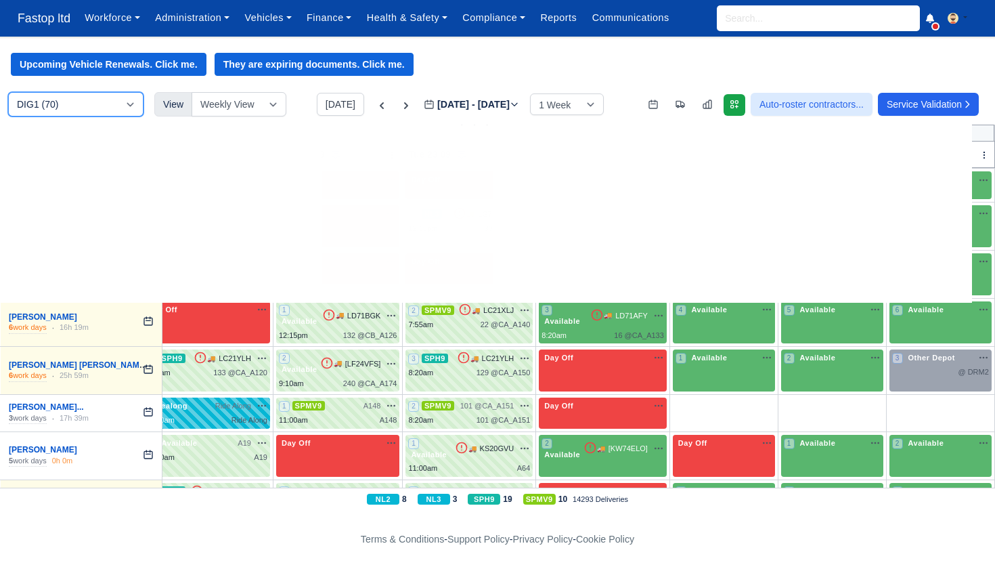
select select "5"
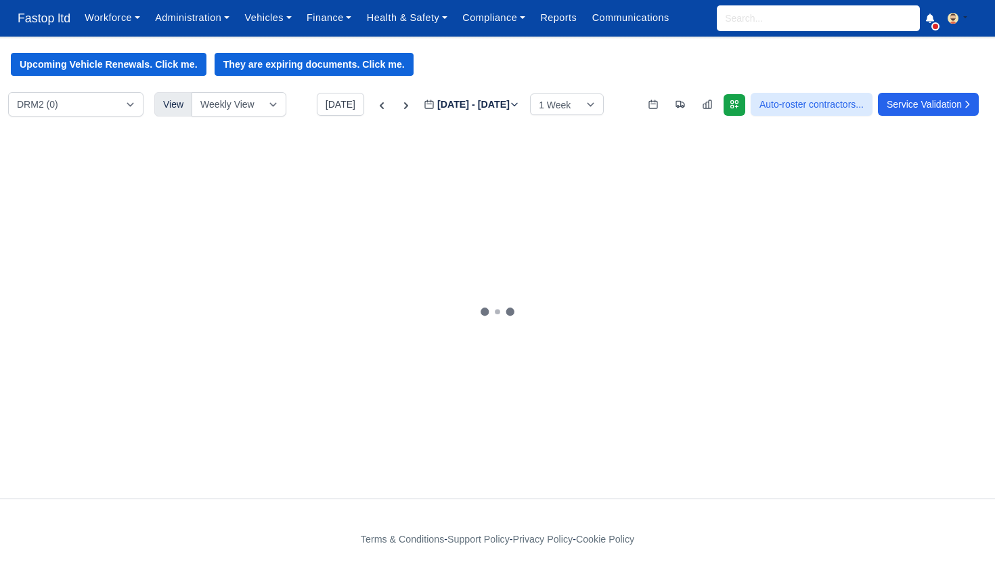
select select "5"
click at [921, 225] on span "Other Depot" at bounding box center [923, 219] width 53 height 9
select select "Other Depot"
select select "5"
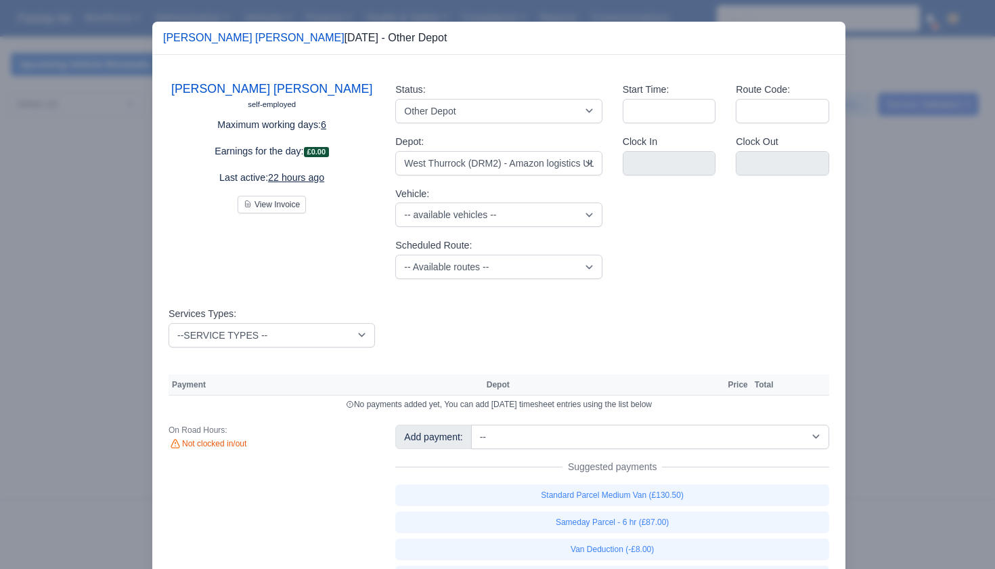
scroll to position [0, 1]
click at [910, 302] on div at bounding box center [497, 284] width 995 height 569
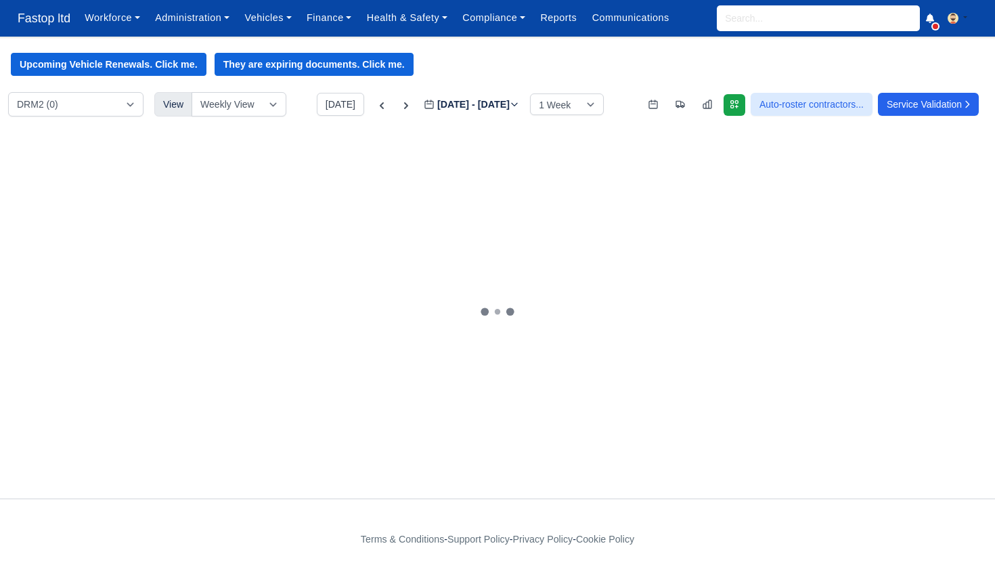
scroll to position [0, 0]
select select "1"
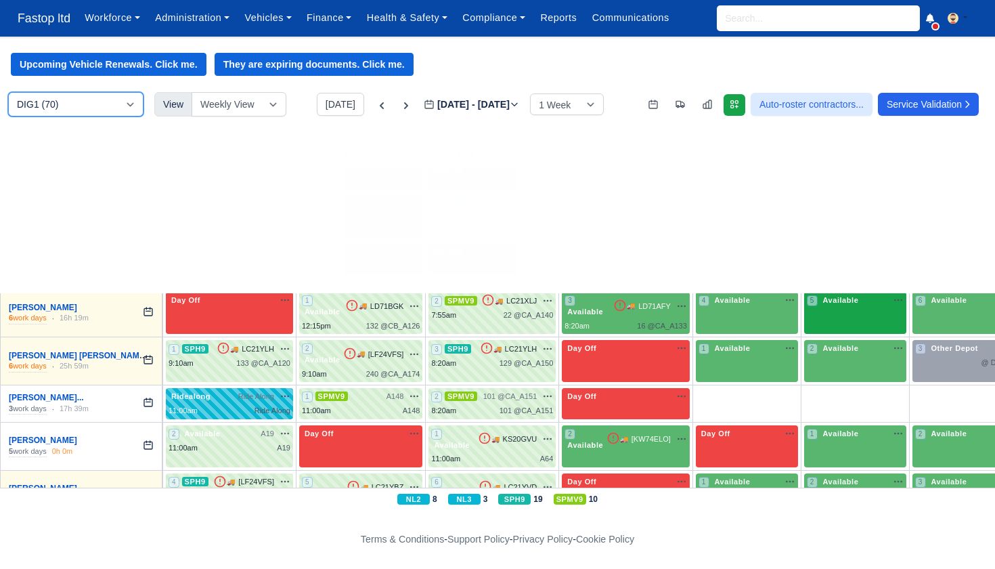
scroll to position [200, 0]
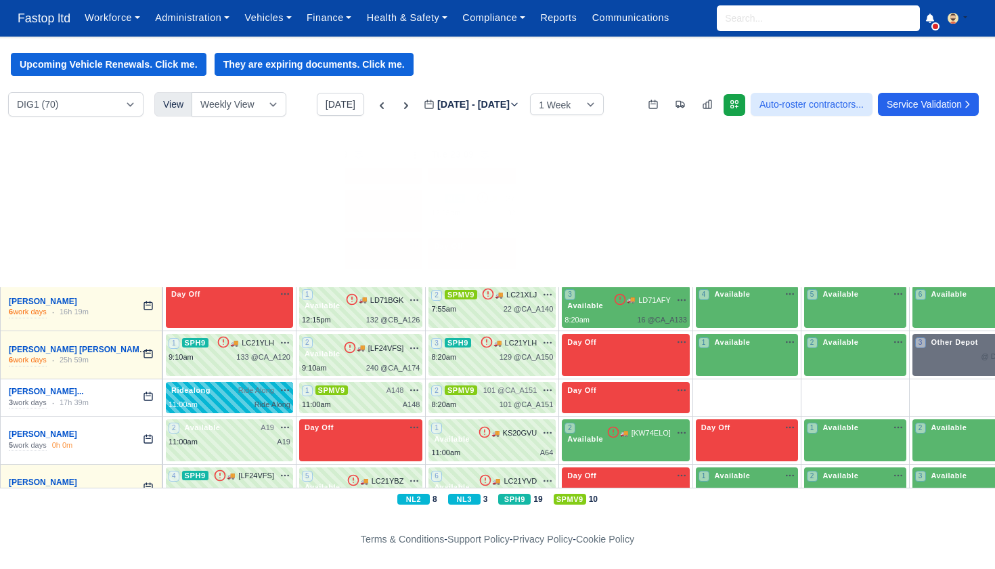
click at [950, 338] on span "Other Depot" at bounding box center [954, 341] width 53 height 9
select select "Other Depot"
select select "5"
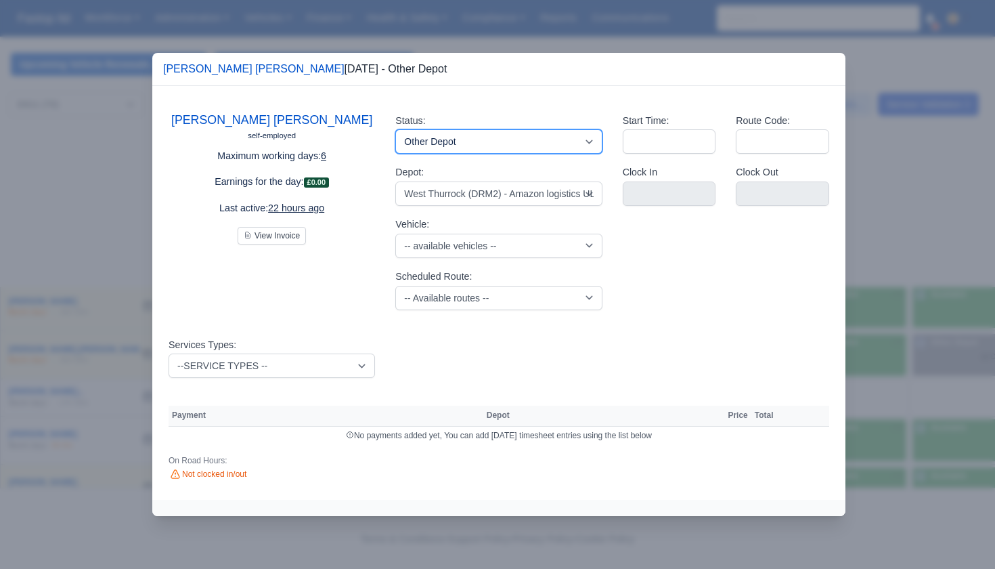
select select "Available"
select select
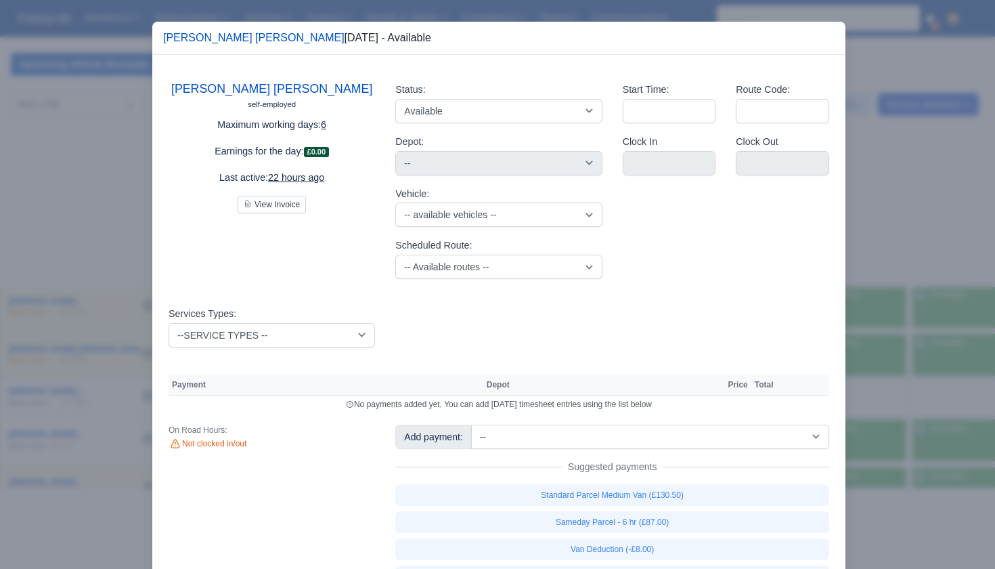
click at [896, 254] on div at bounding box center [497, 284] width 995 height 569
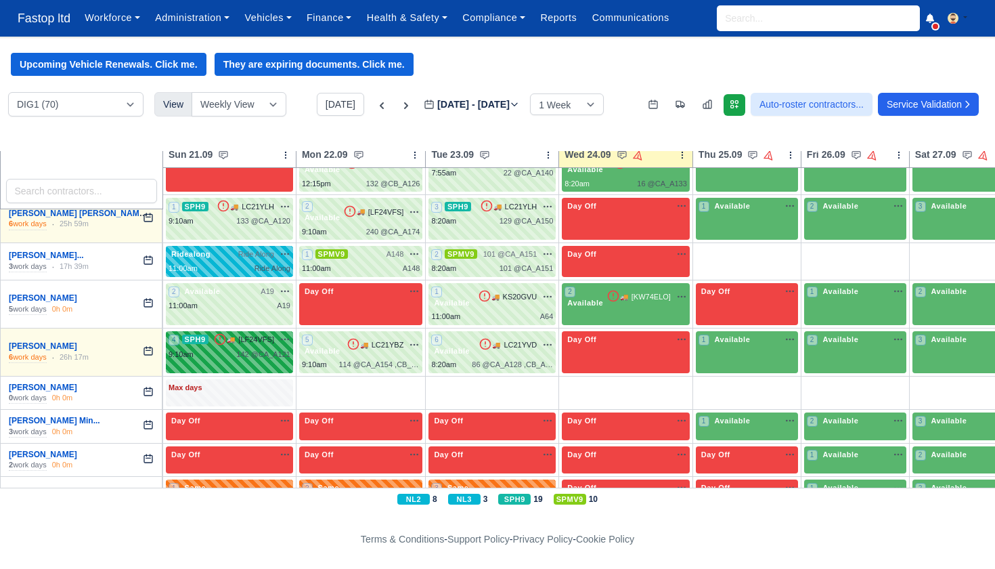
scroll to position [339, 0]
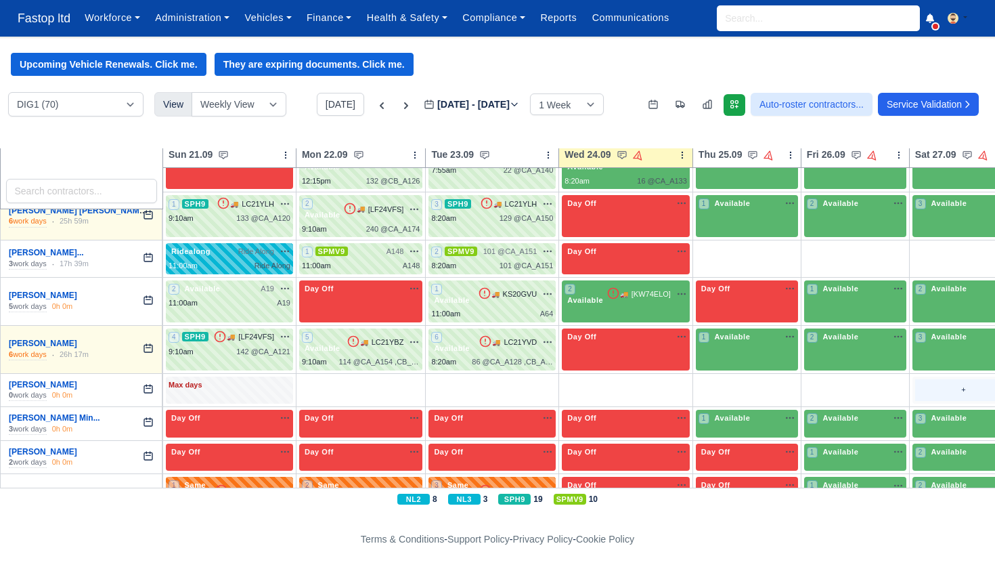
click at [926, 379] on div "+" at bounding box center [963, 390] width 97 height 22
select select "Unasigned"
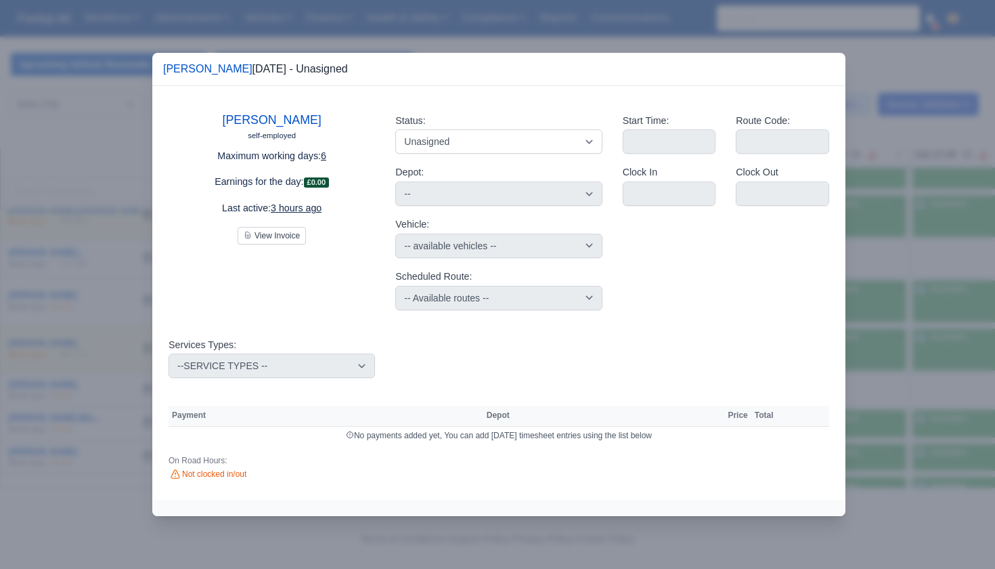
click at [862, 71] on div at bounding box center [497, 284] width 995 height 569
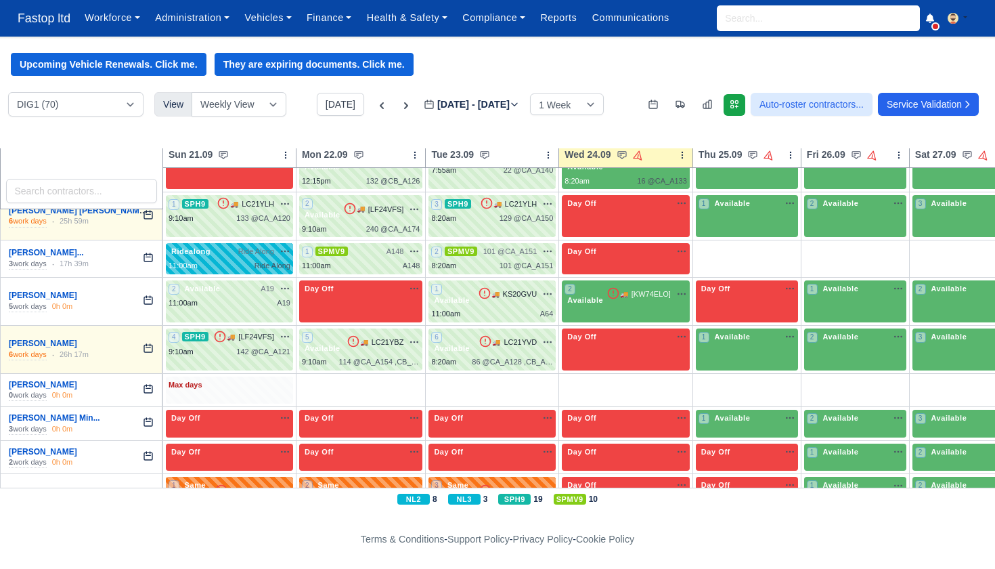
click at [218, 379] on div "Max days" at bounding box center [230, 385] width 122 height 12
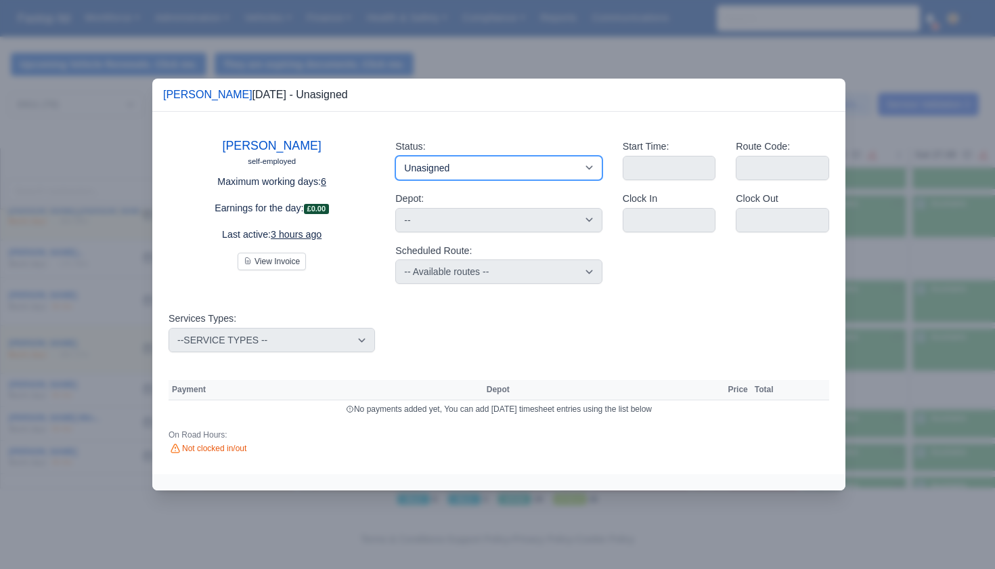
select select "Day Off"
select select
select select "na"
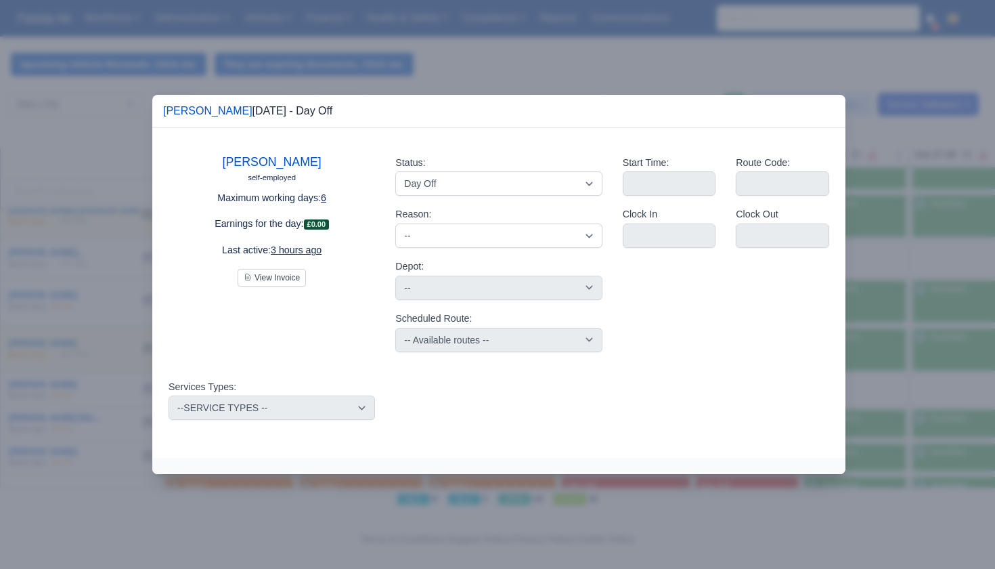
click at [512, 487] on div at bounding box center [497, 284] width 995 height 569
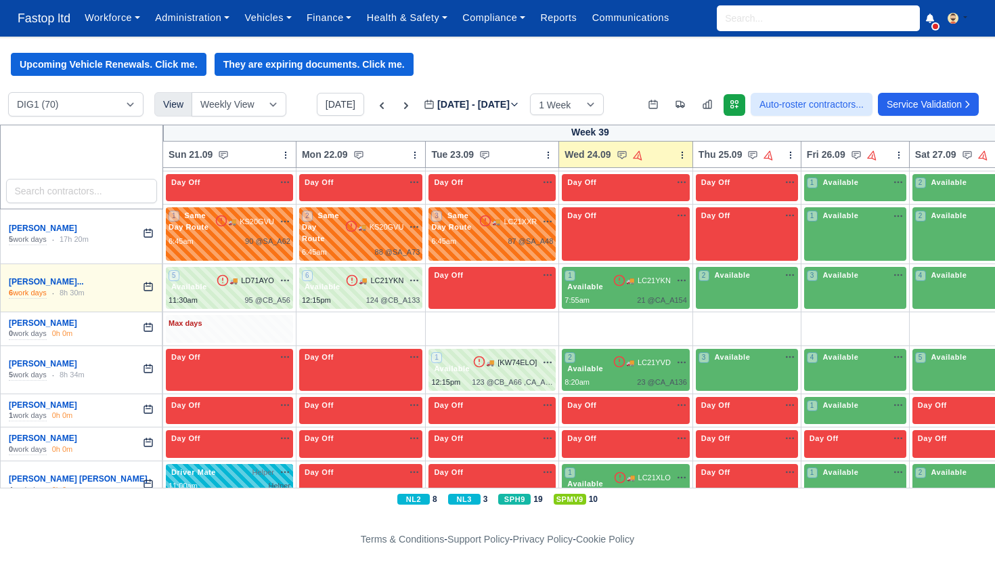
scroll to position [610, 3]
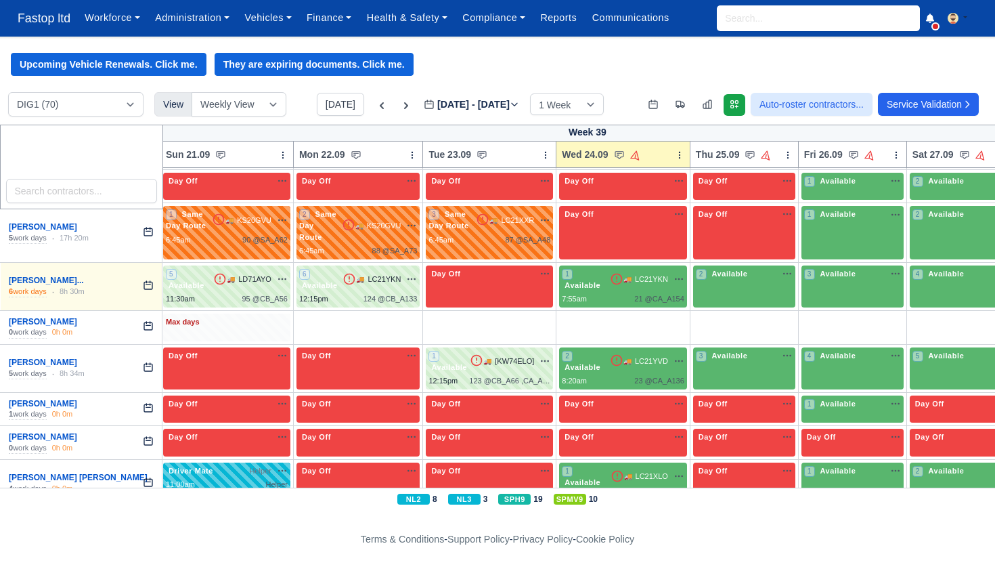
click at [230, 313] on div "Max days" at bounding box center [226, 327] width 127 height 28
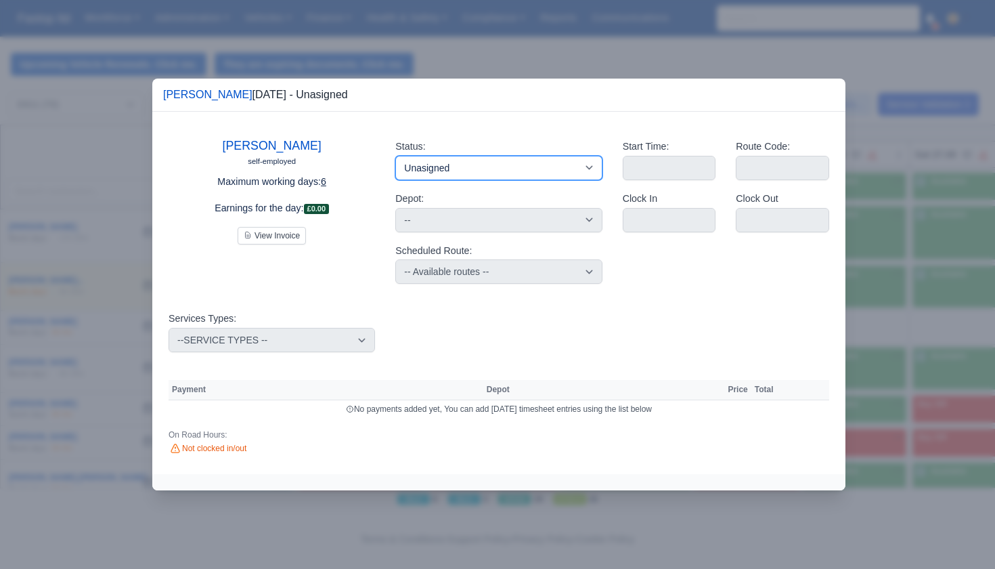
select select "Day Off"
select select
select select "na"
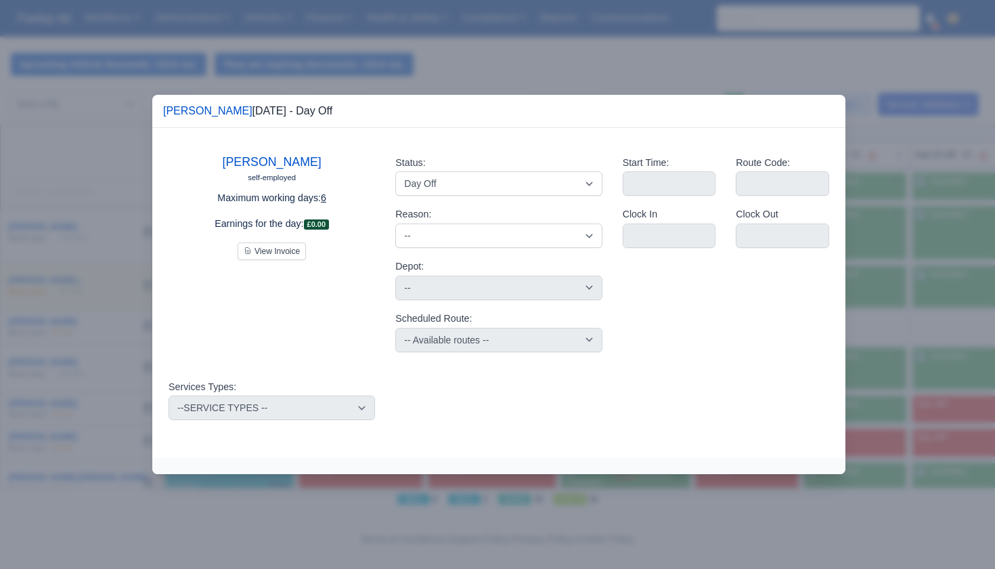
click at [598, 56] on div at bounding box center [497, 284] width 995 height 569
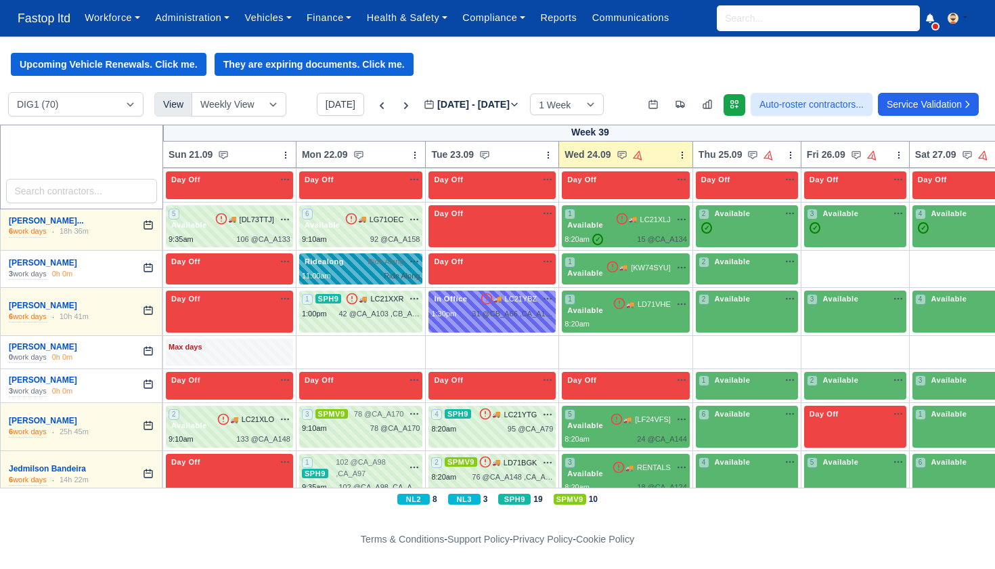
scroll to position [1316, 0]
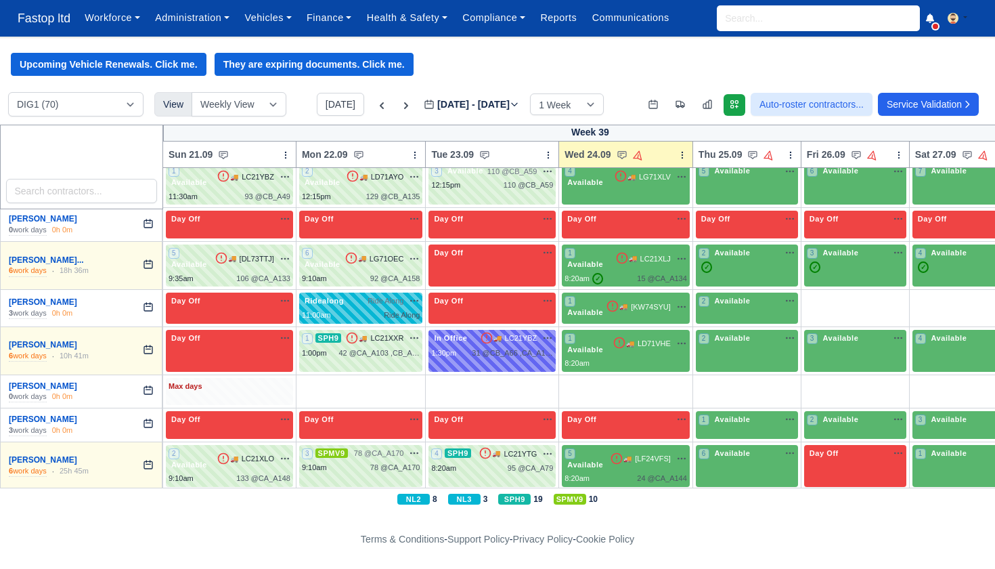
click at [258, 378] on div "Max days" at bounding box center [229, 392] width 127 height 28
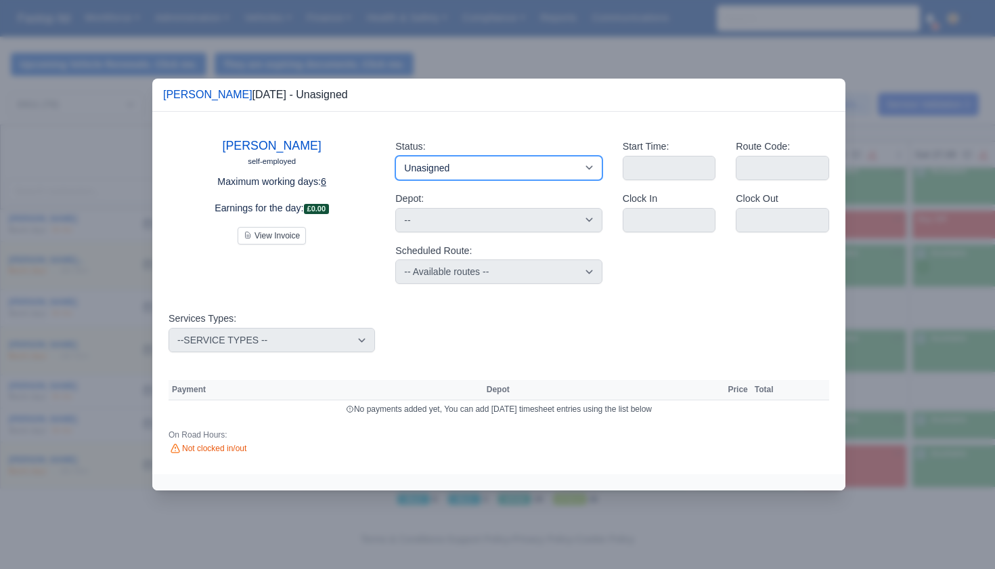
select select "Day Off"
select select
select select "na"
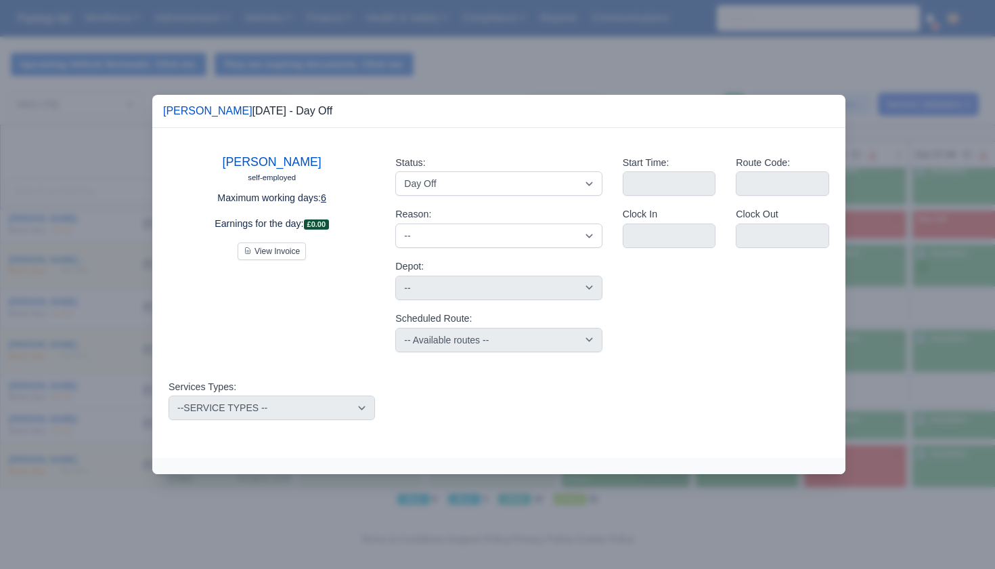
click at [585, 58] on div at bounding box center [497, 284] width 995 height 569
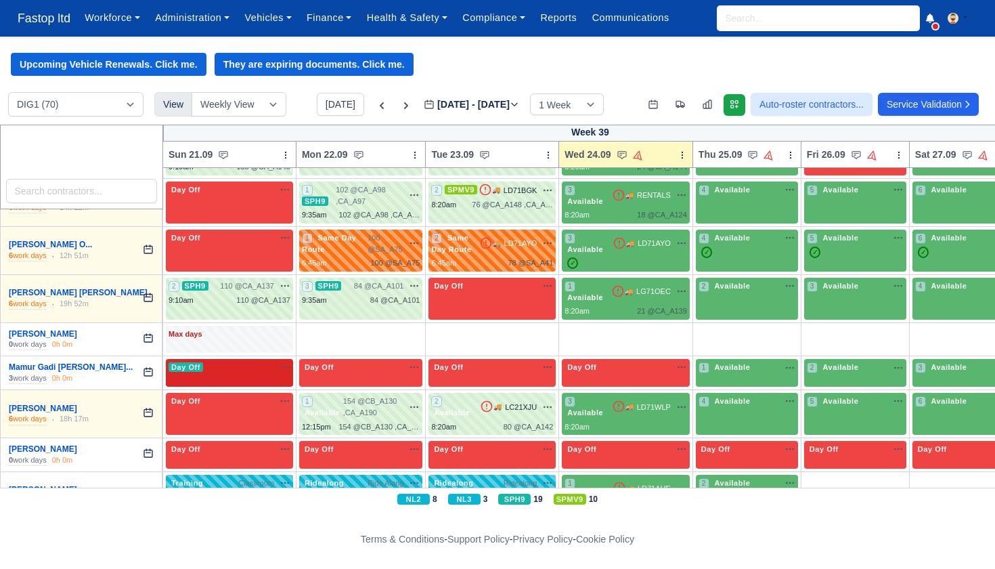
scroll to position [1627, 0]
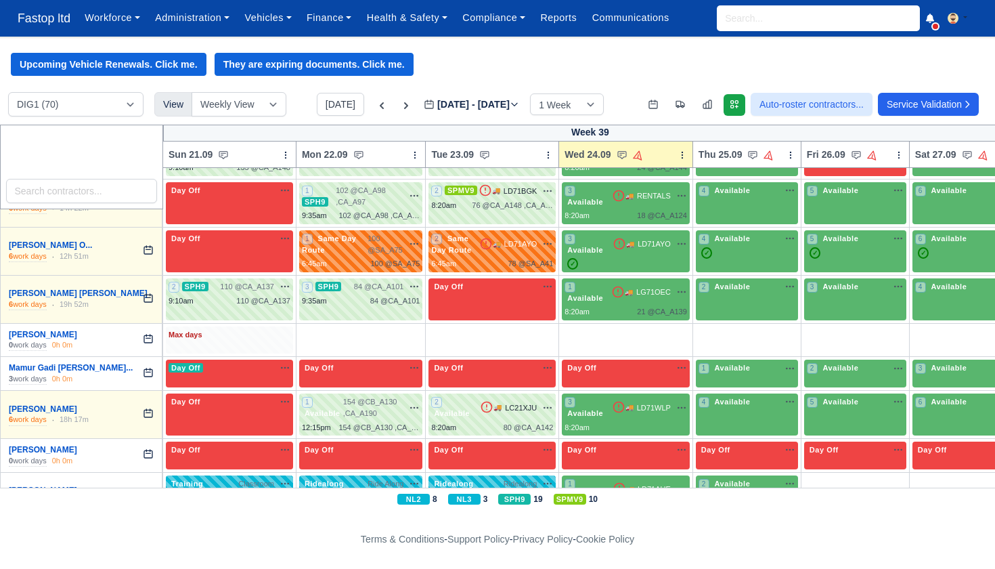
click at [248, 329] on div "Max days" at bounding box center [230, 335] width 122 height 12
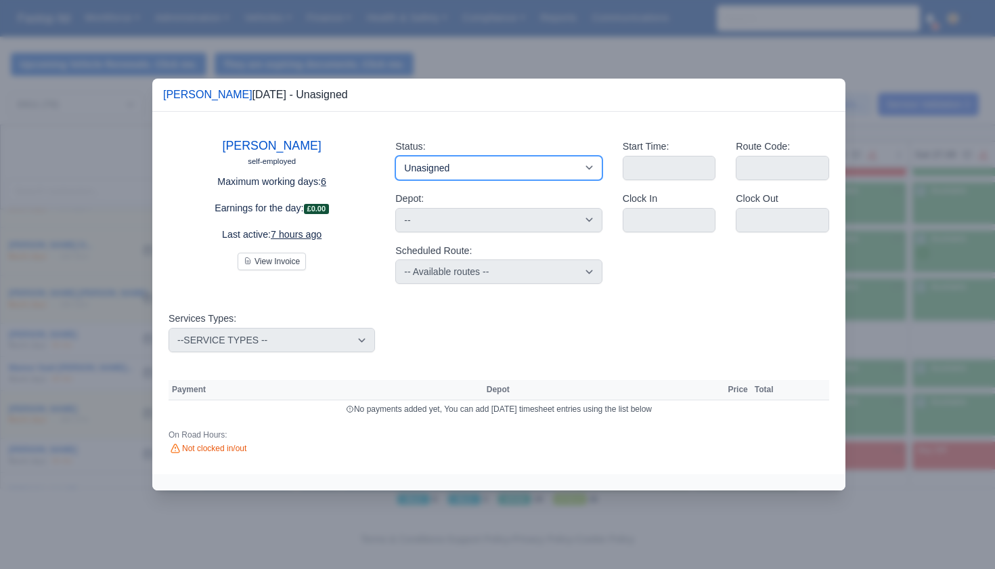
select select "Stand By"
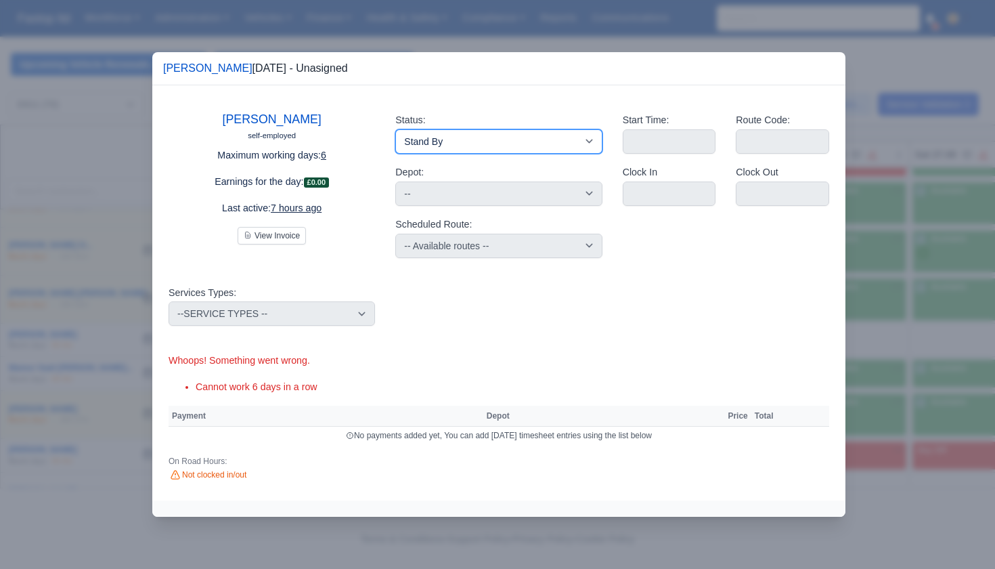
select select "Day Off"
select select
select select "na"
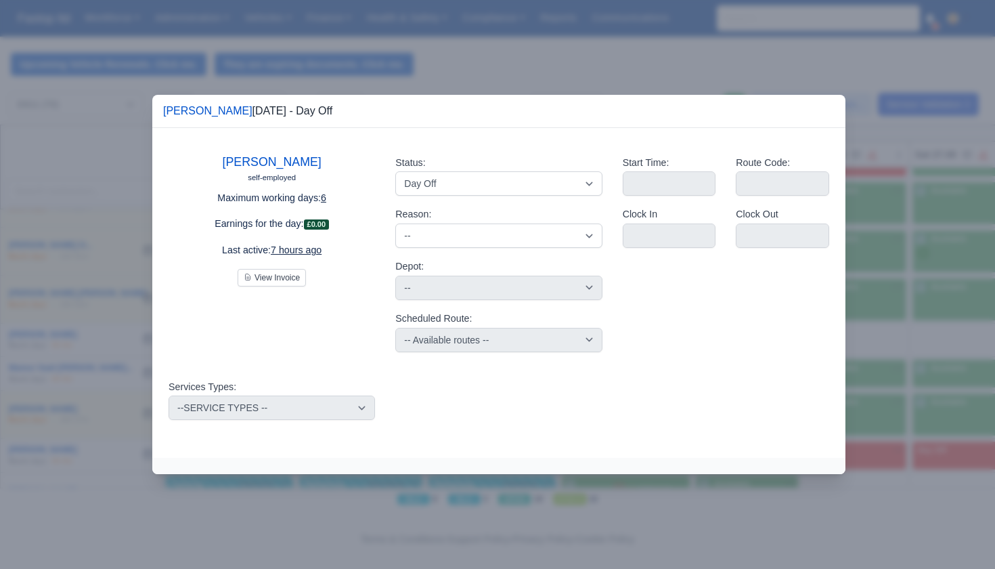
click at [466, 66] on div at bounding box center [497, 284] width 995 height 569
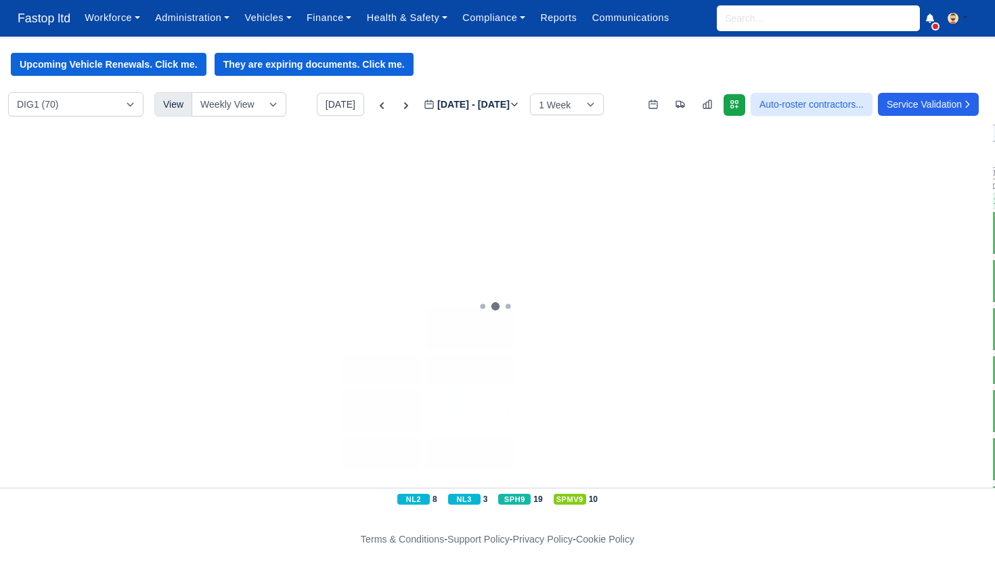
scroll to position [0, 0]
click at [573, 20] on link "Reports" at bounding box center [558, 18] width 51 height 26
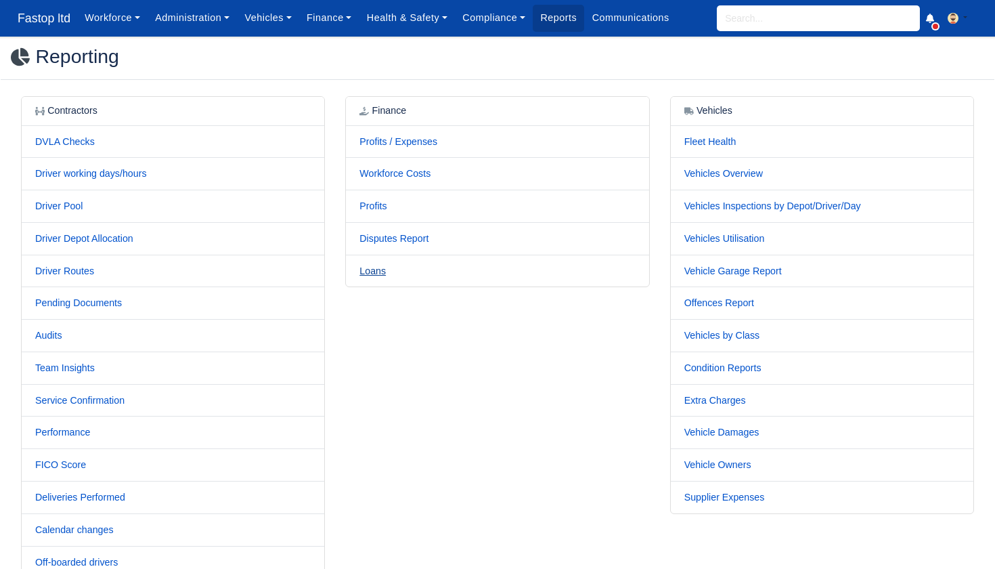
click at [381, 267] on link "Loans" at bounding box center [372, 270] width 26 height 11
